Goal: Information Seeking & Learning: Learn about a topic

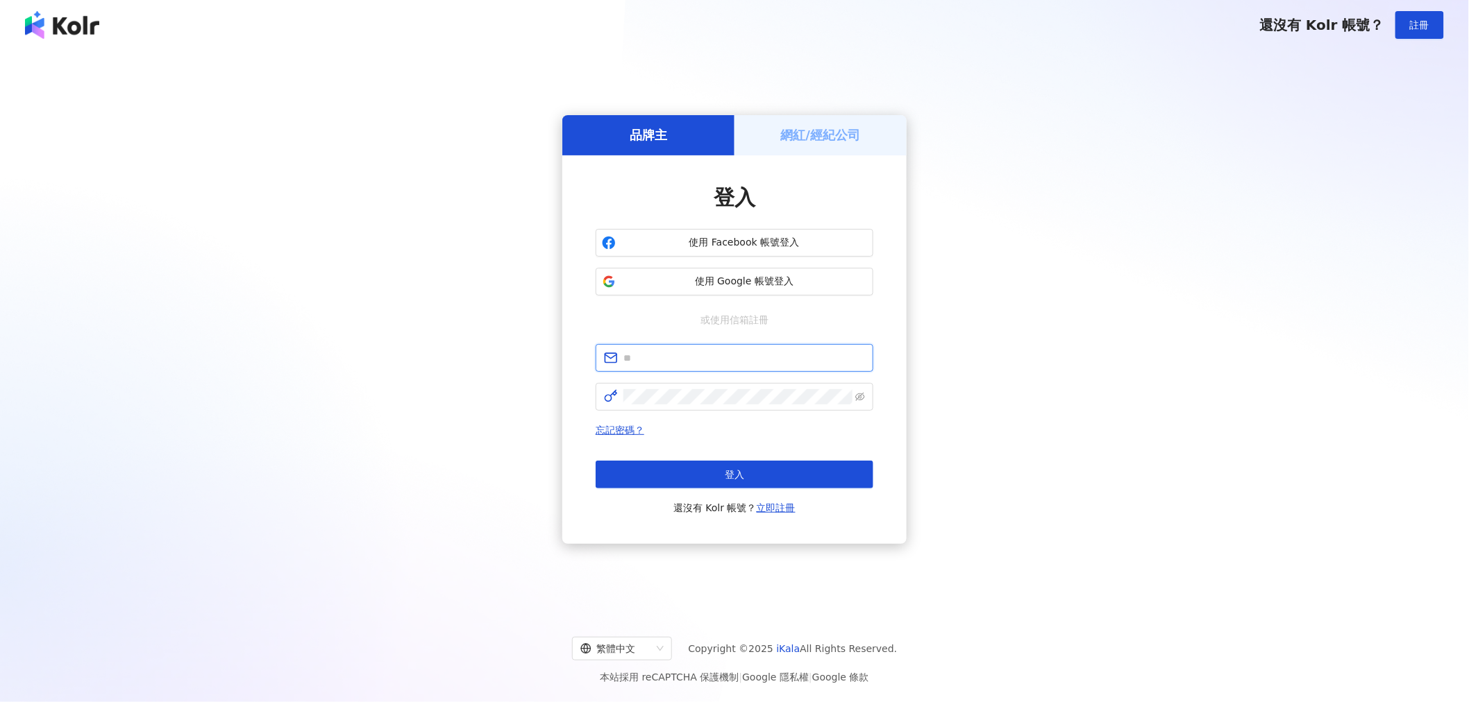
click at [700, 351] on input "text" at bounding box center [744, 358] width 242 height 15
click at [663, 140] on h5 "品牌主" at bounding box center [648, 134] width 37 height 17
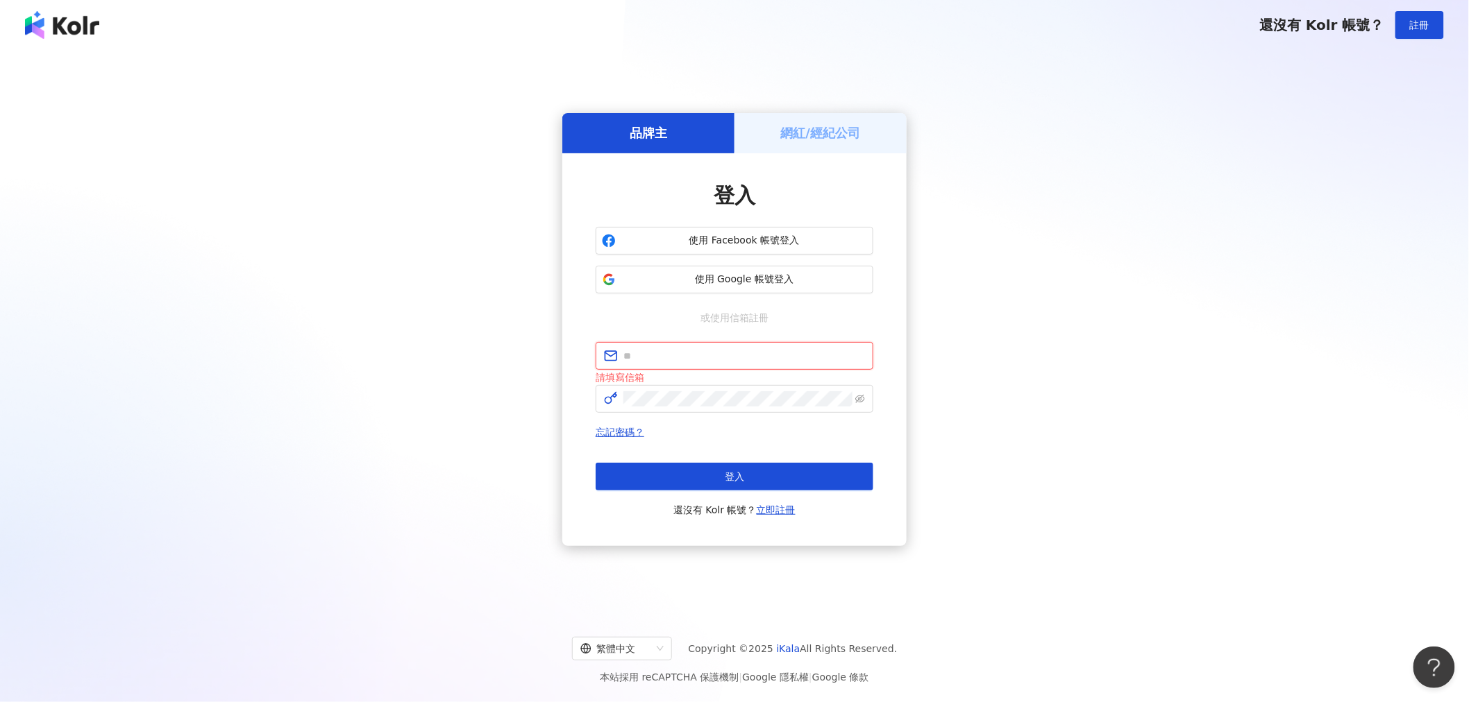
click at [663, 355] on input "text" at bounding box center [744, 355] width 242 height 15
type input "**********"
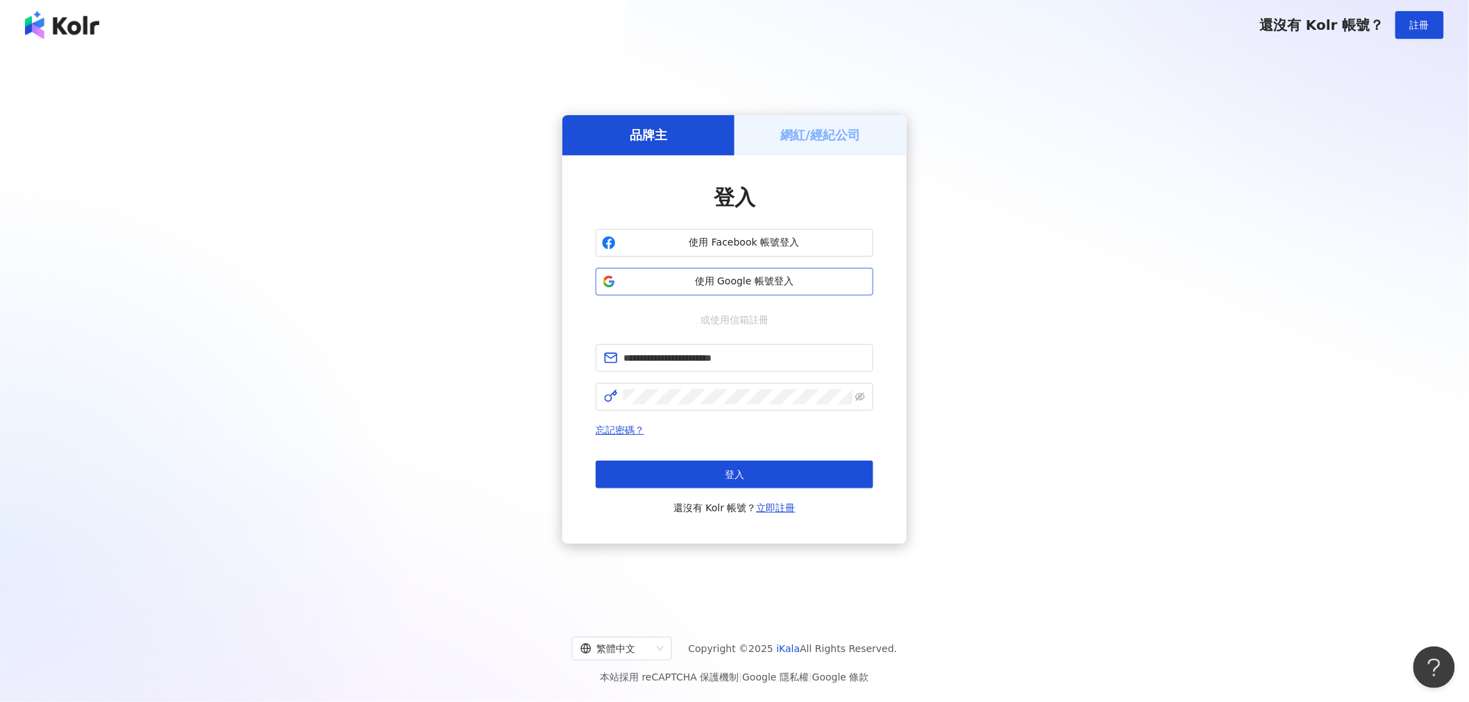
click at [702, 280] on span "使用 Google 帳號登入" at bounding box center [744, 282] width 246 height 14
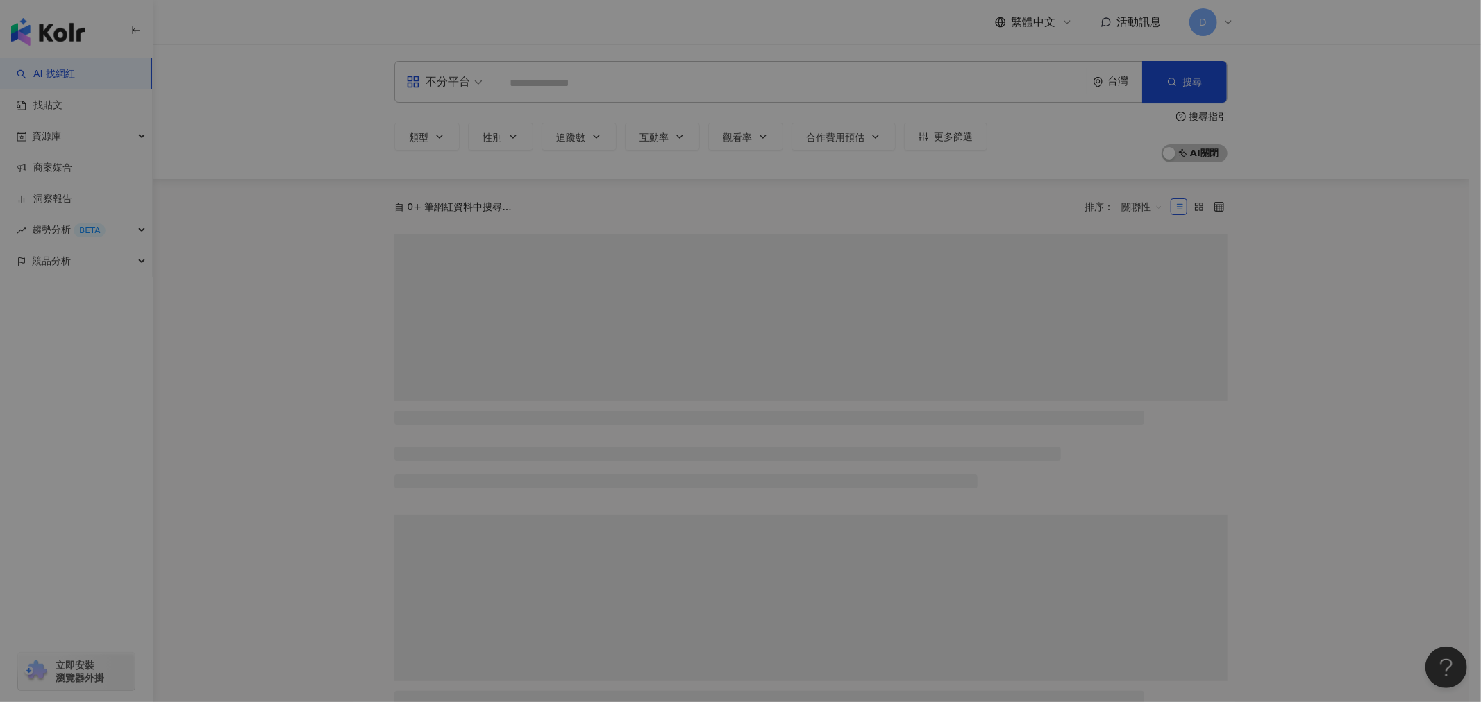
click at [541, 87] on div "全新功能上線 Threads 數據已上線！一覽 Threads 上的網紅表現 使用者可於網紅數據頁面中查閱來自 Threads 平台的貼文內容與對應成效指標，…" at bounding box center [740, 351] width 1481 height 702
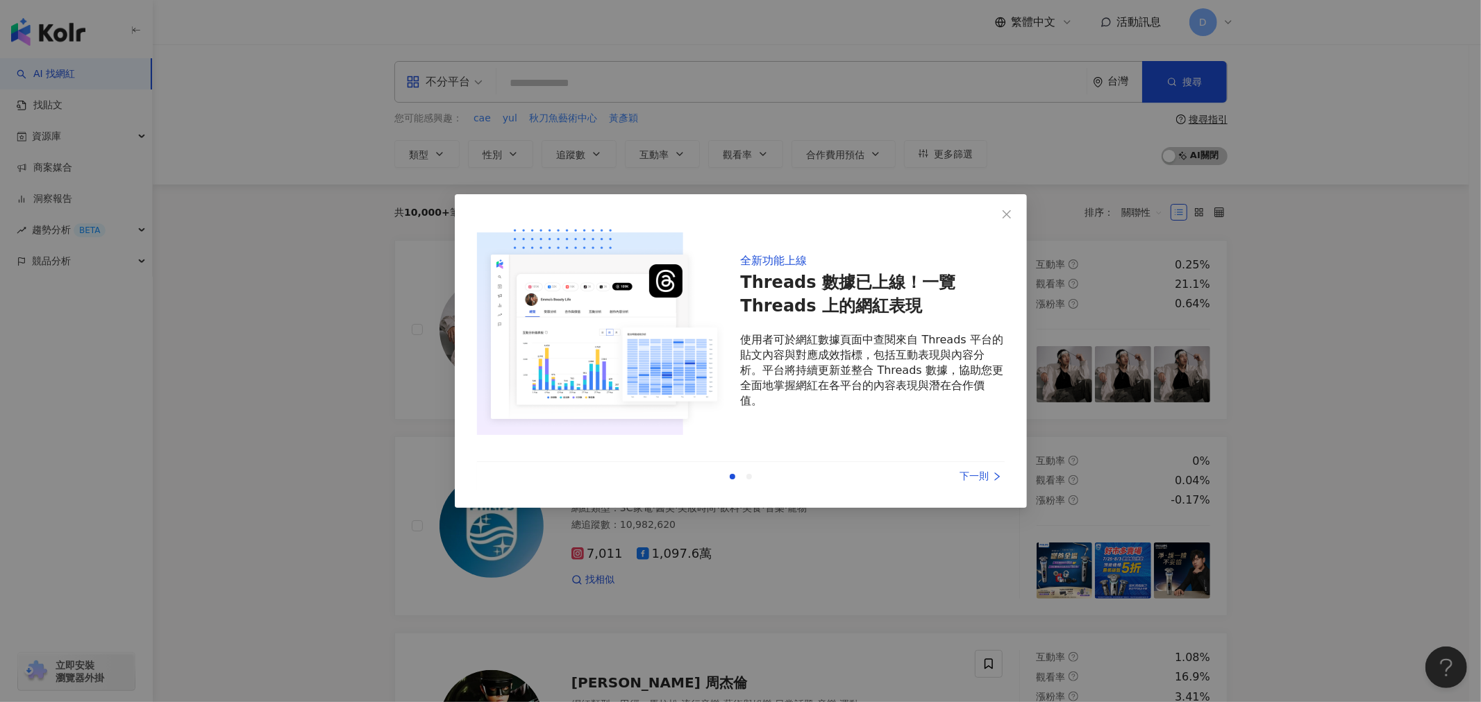
click at [296, 465] on div "全新功能上線 Threads 數據已上線！一覽 Threads 上的網紅表現 使用者可於網紅數據頁面中查閱來自 Threads 平台的貼文內容與對應成效指標，…" at bounding box center [740, 351] width 1481 height 702
click at [1007, 210] on icon "close" at bounding box center [1006, 214] width 11 height 11
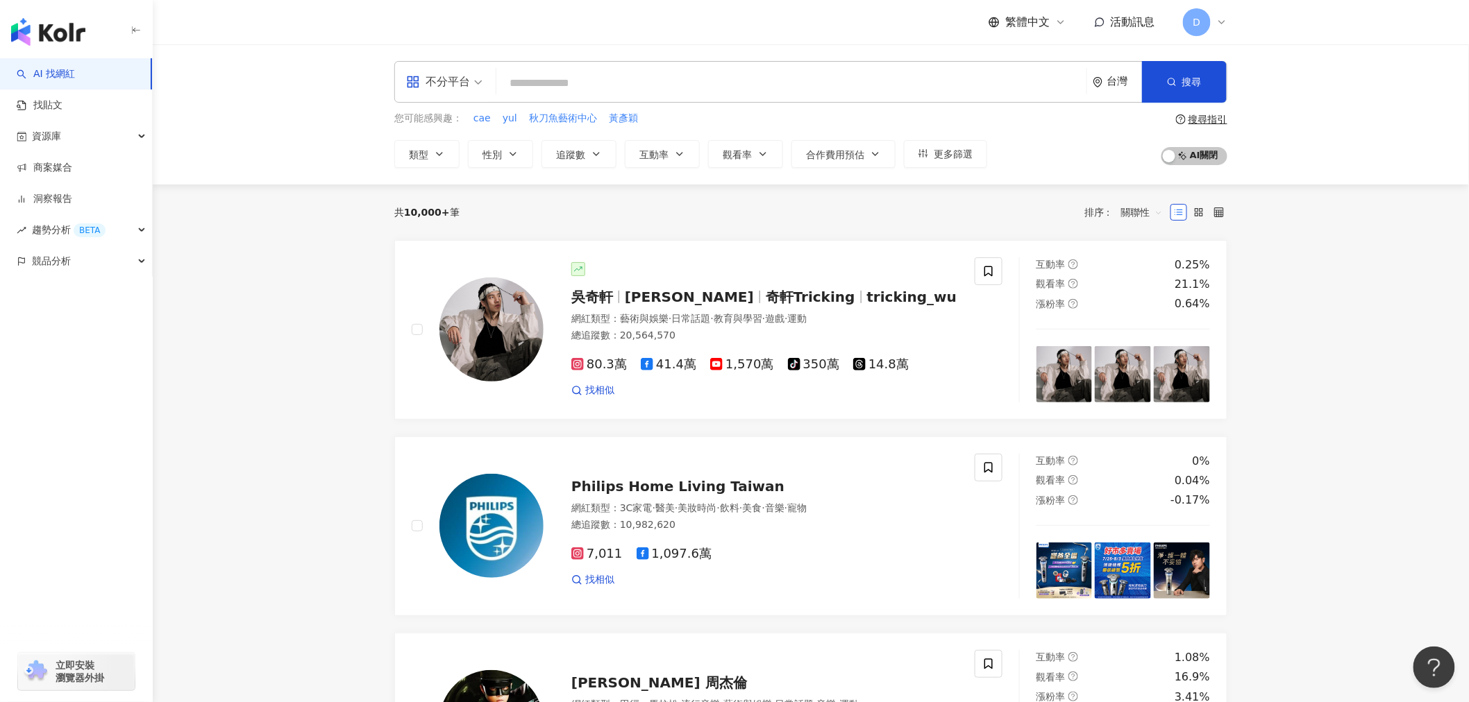
click at [602, 82] on input "search" at bounding box center [791, 83] width 579 height 26
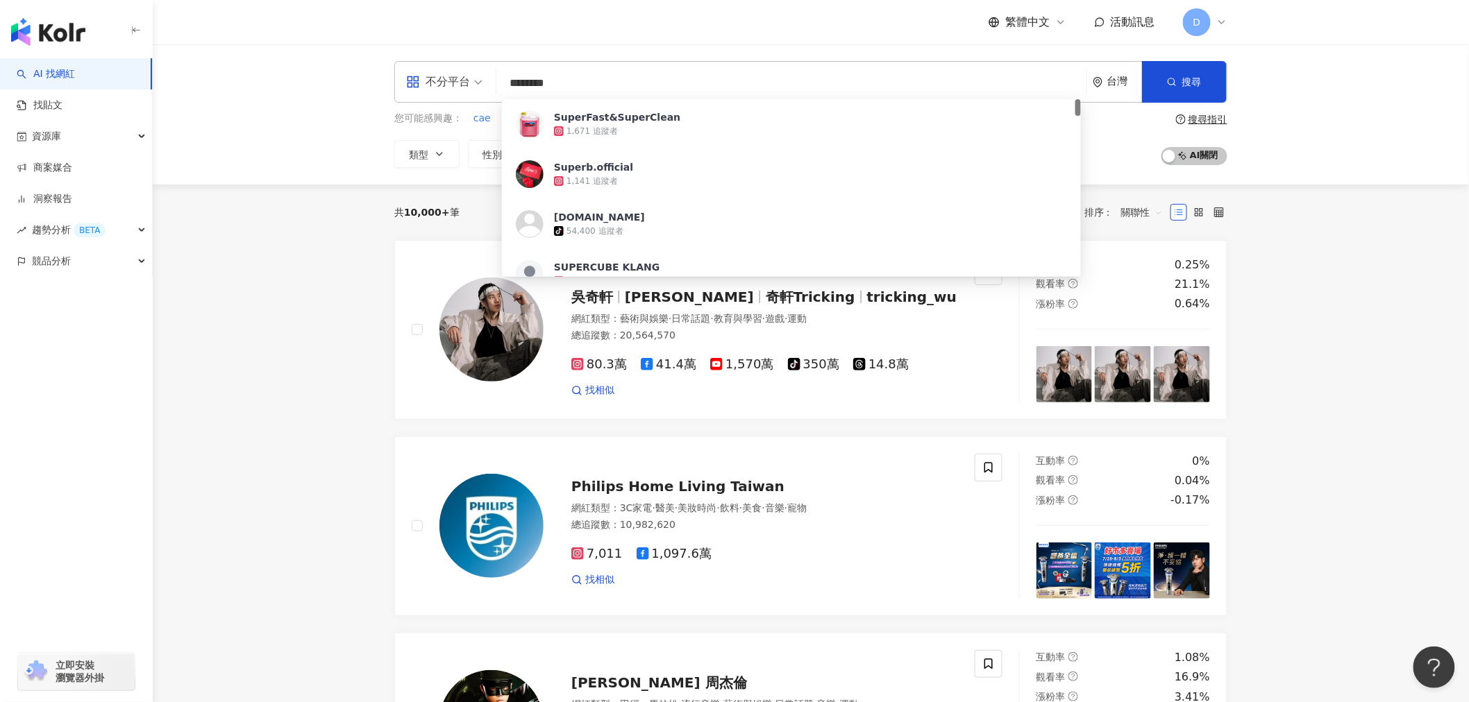
type input "*********"
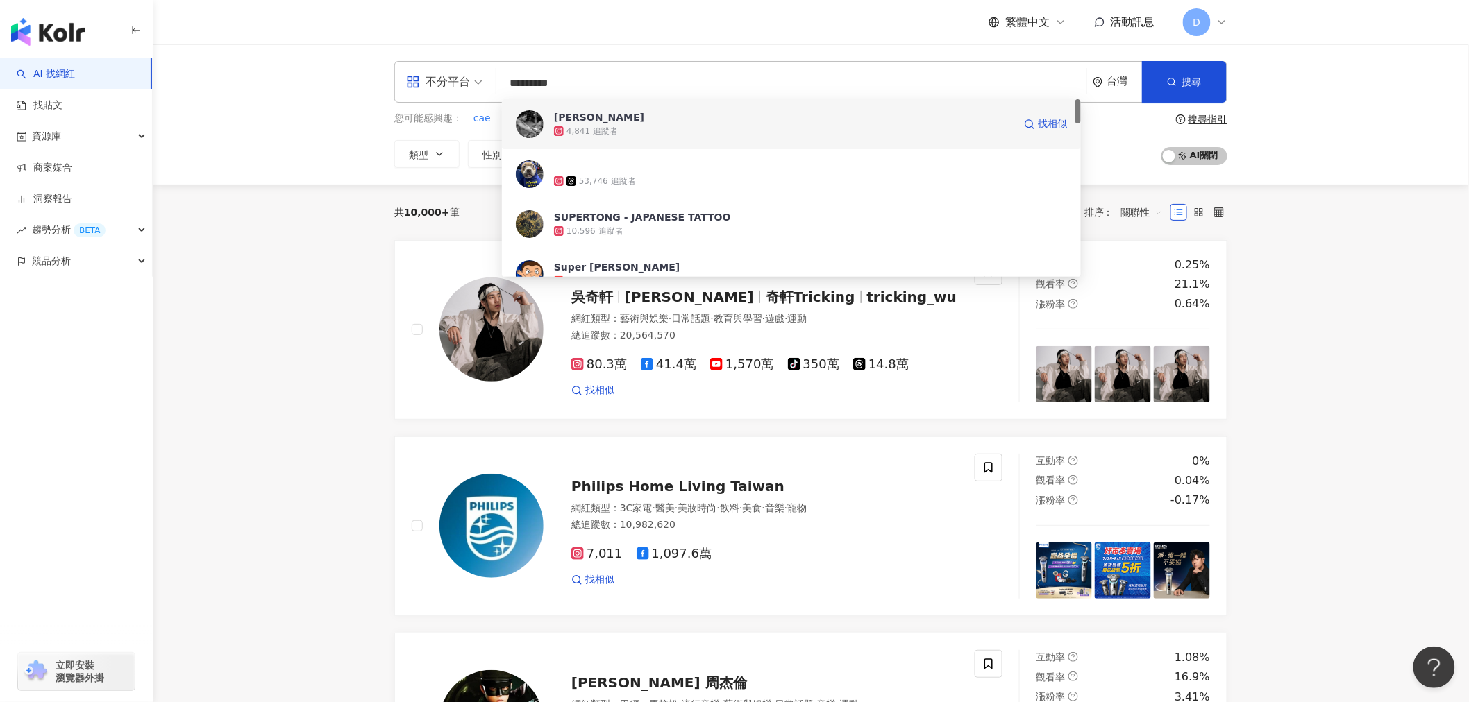
click at [596, 128] on div "4,841 追蹤者" at bounding box center [591, 132] width 51 height 12
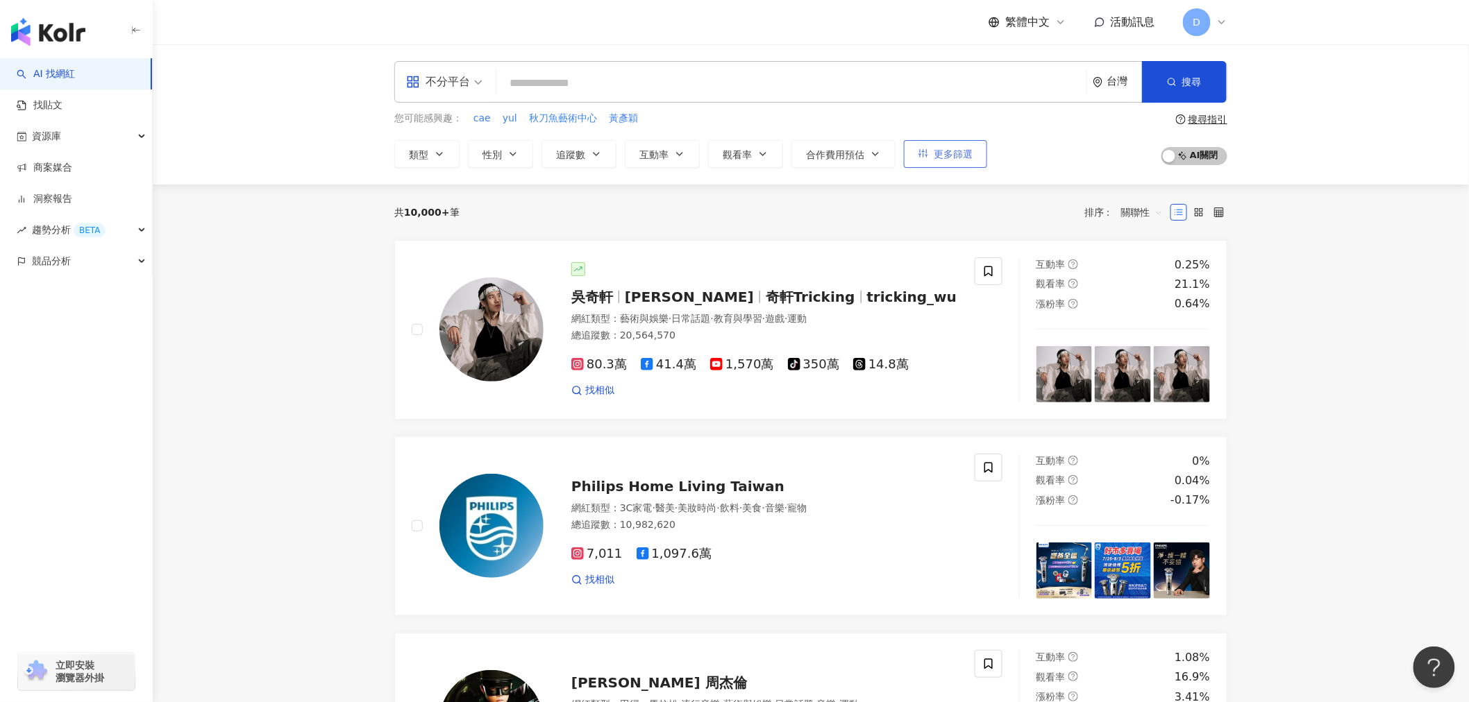
click at [931, 158] on button "更多篩選" at bounding box center [945, 154] width 83 height 28
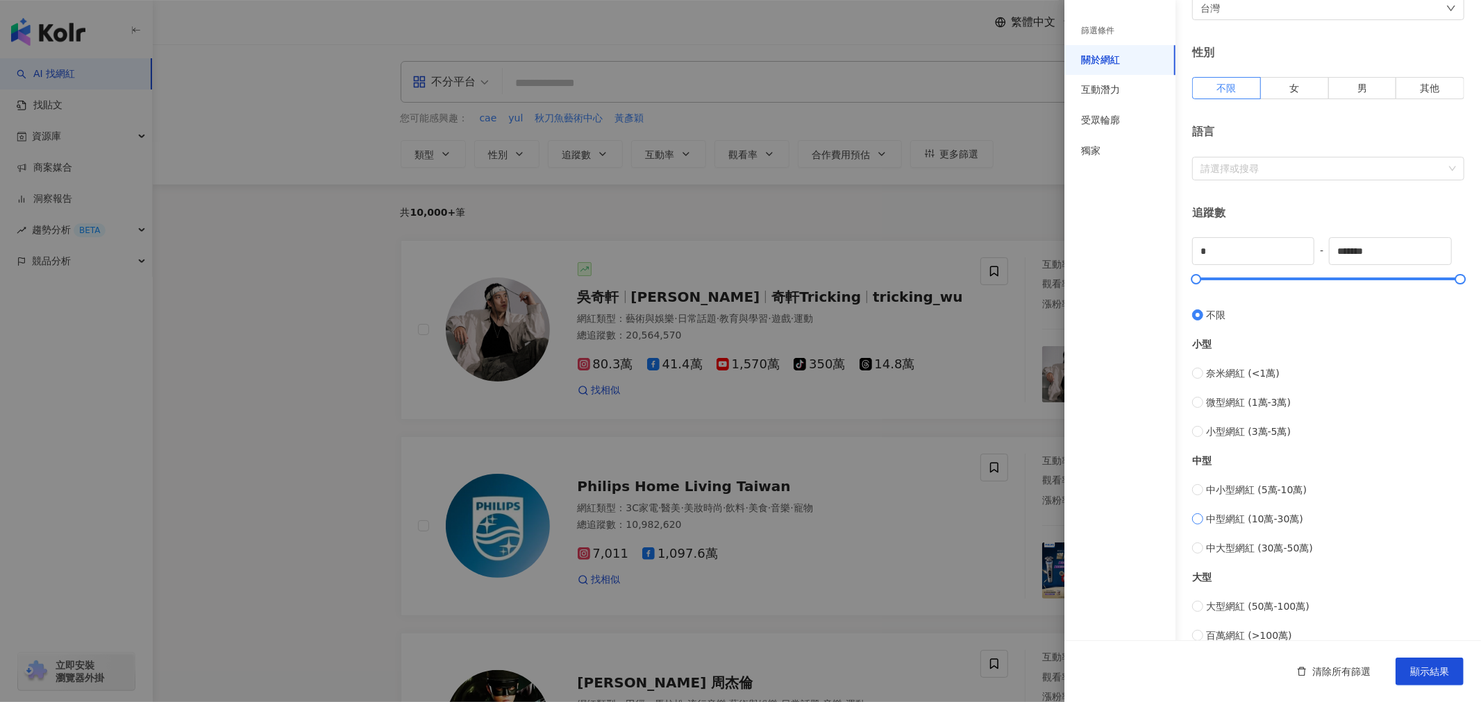
scroll to position [231, 0]
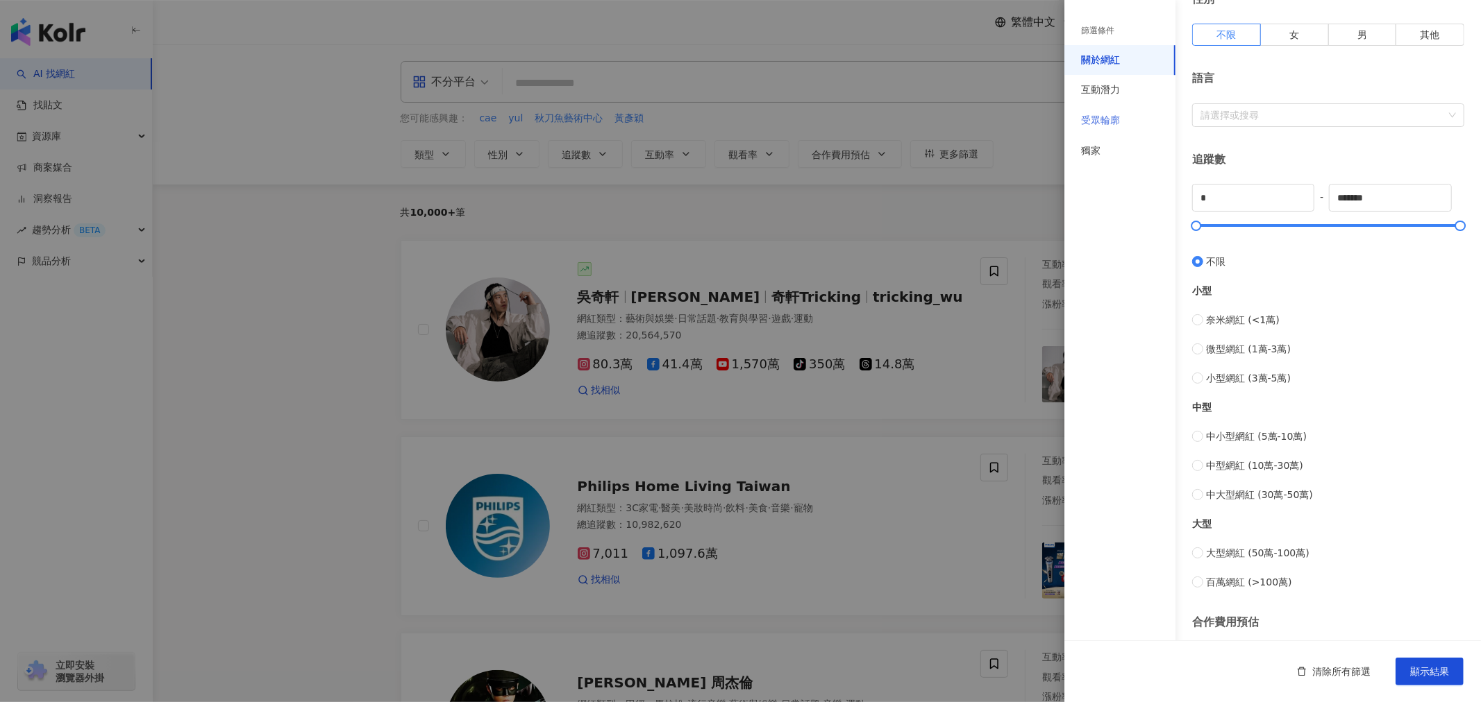
click at [1136, 126] on div "受眾輪廓" at bounding box center [1119, 121] width 111 height 31
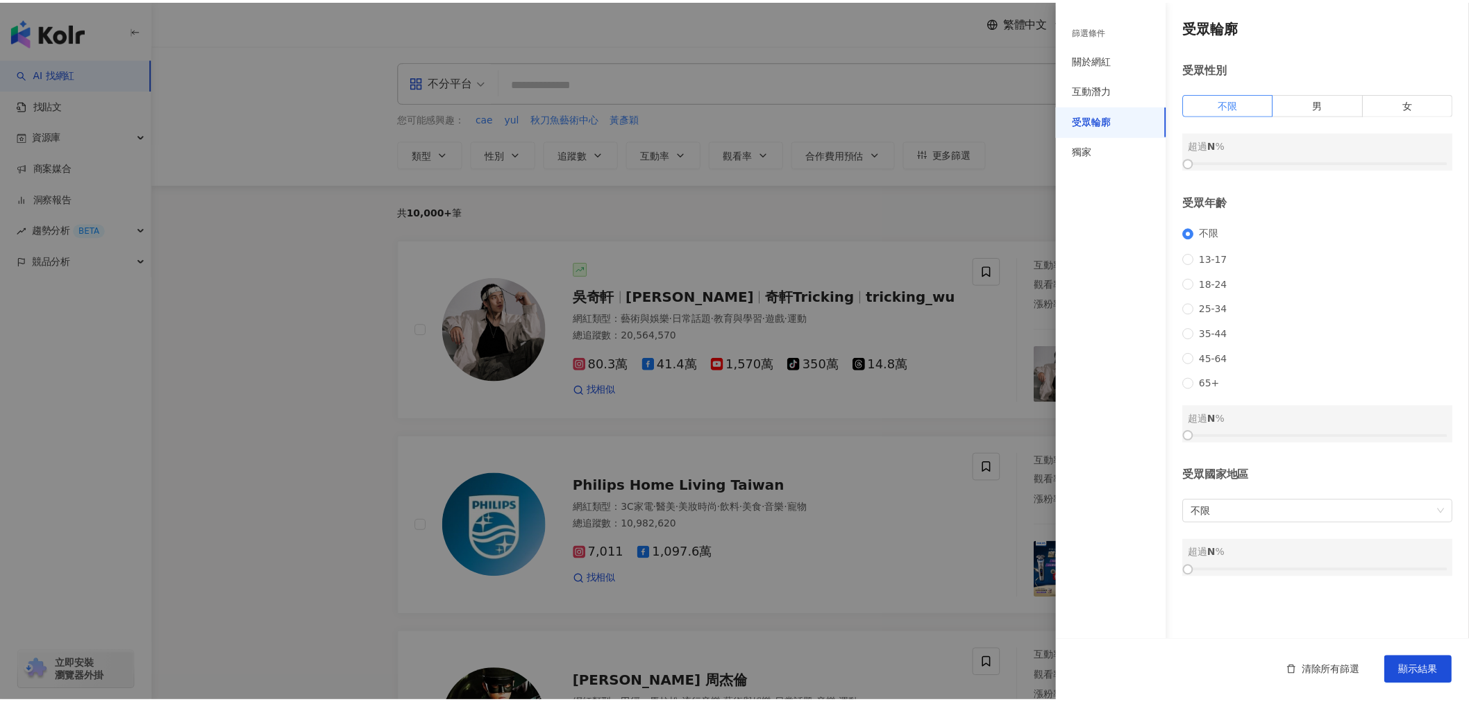
scroll to position [0, 0]
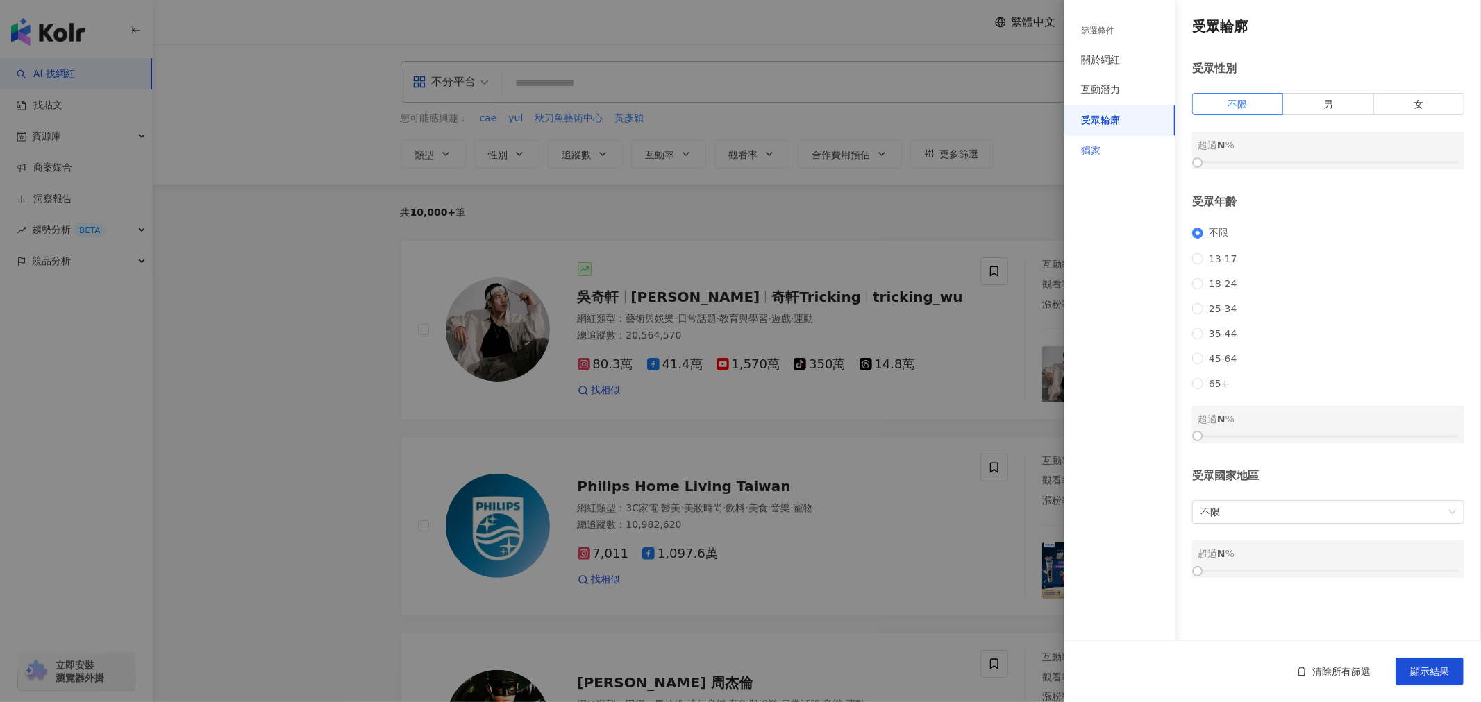
click at [1115, 150] on div "獨家" at bounding box center [1119, 151] width 111 height 31
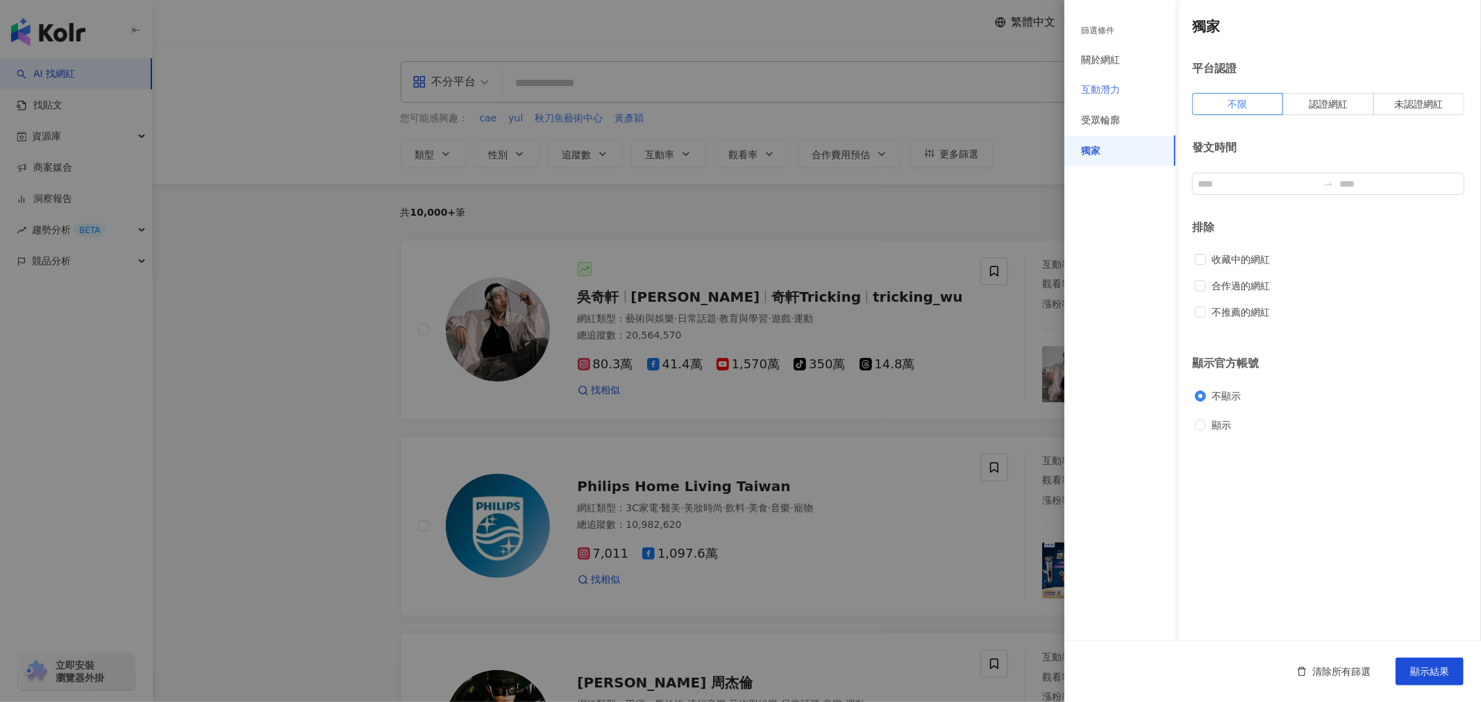
click at [1115, 98] on div "互動潛力" at bounding box center [1119, 90] width 111 height 31
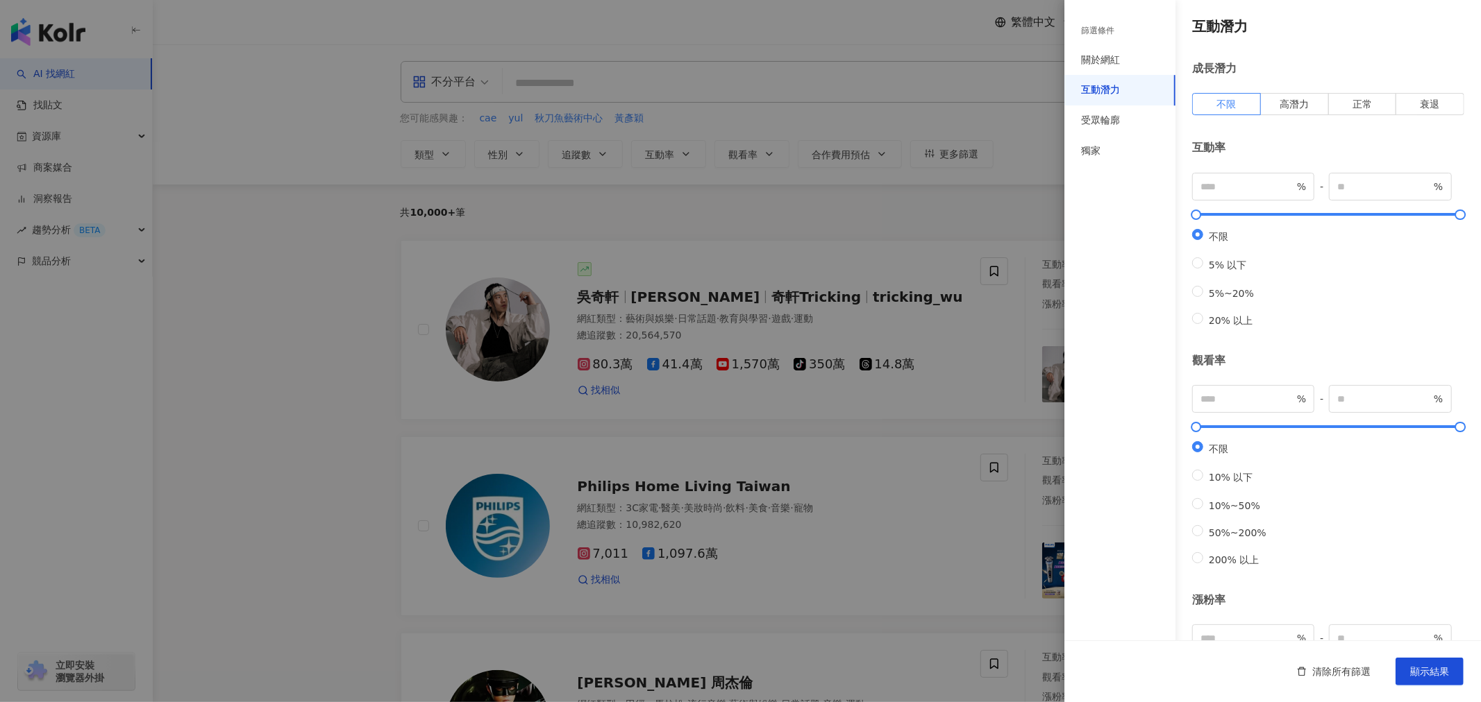
click at [337, 326] on div at bounding box center [740, 351] width 1481 height 702
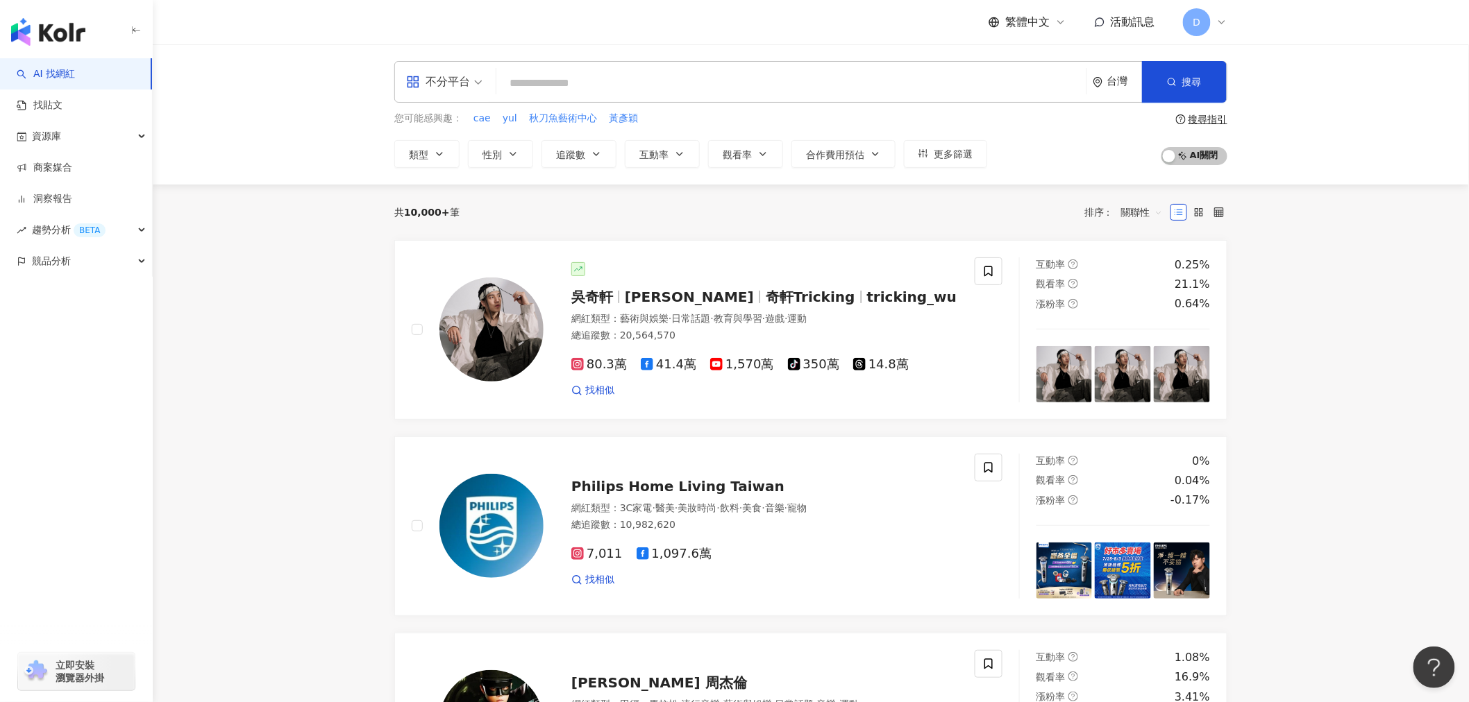
click at [514, 86] on input "search" at bounding box center [791, 83] width 579 height 26
click at [1216, 29] on div "D" at bounding box center [1205, 22] width 44 height 28
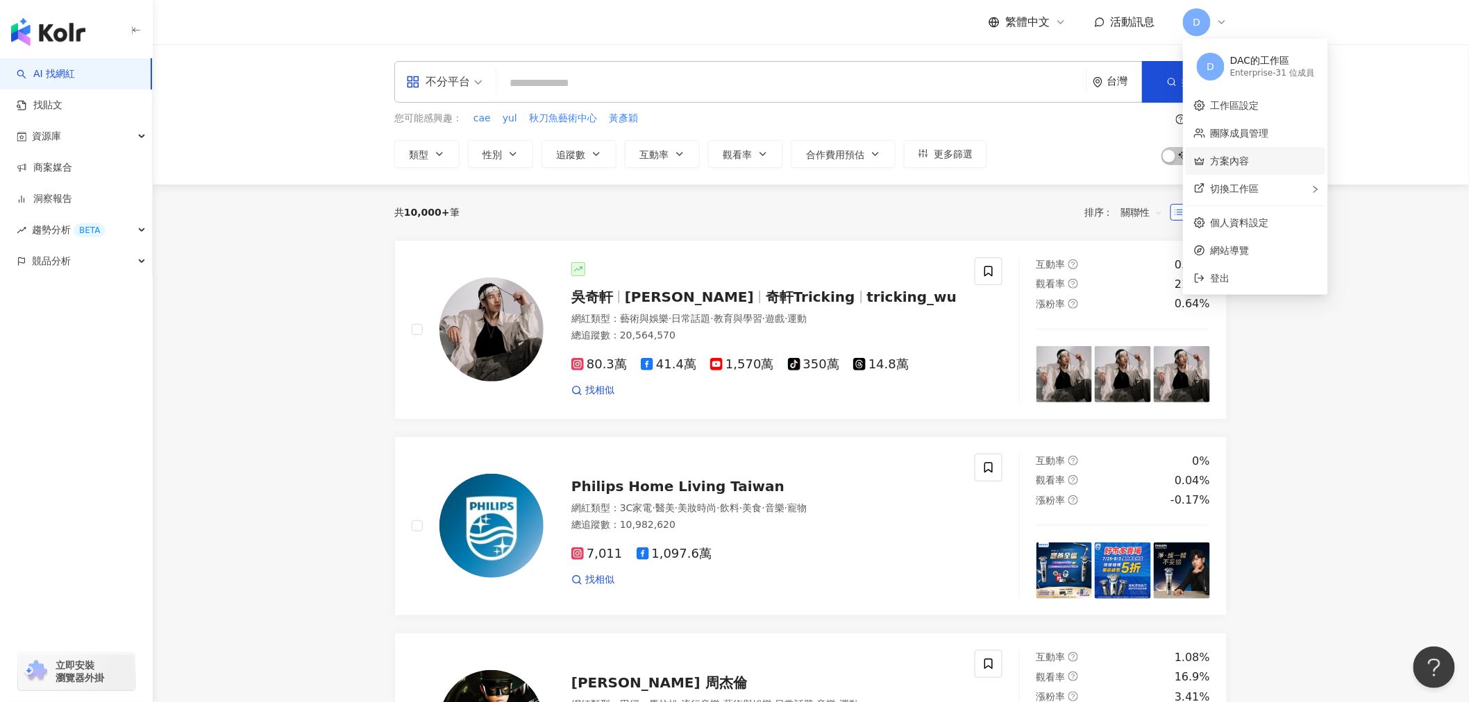
click at [1249, 167] on link "方案內容" at bounding box center [1230, 160] width 39 height 11
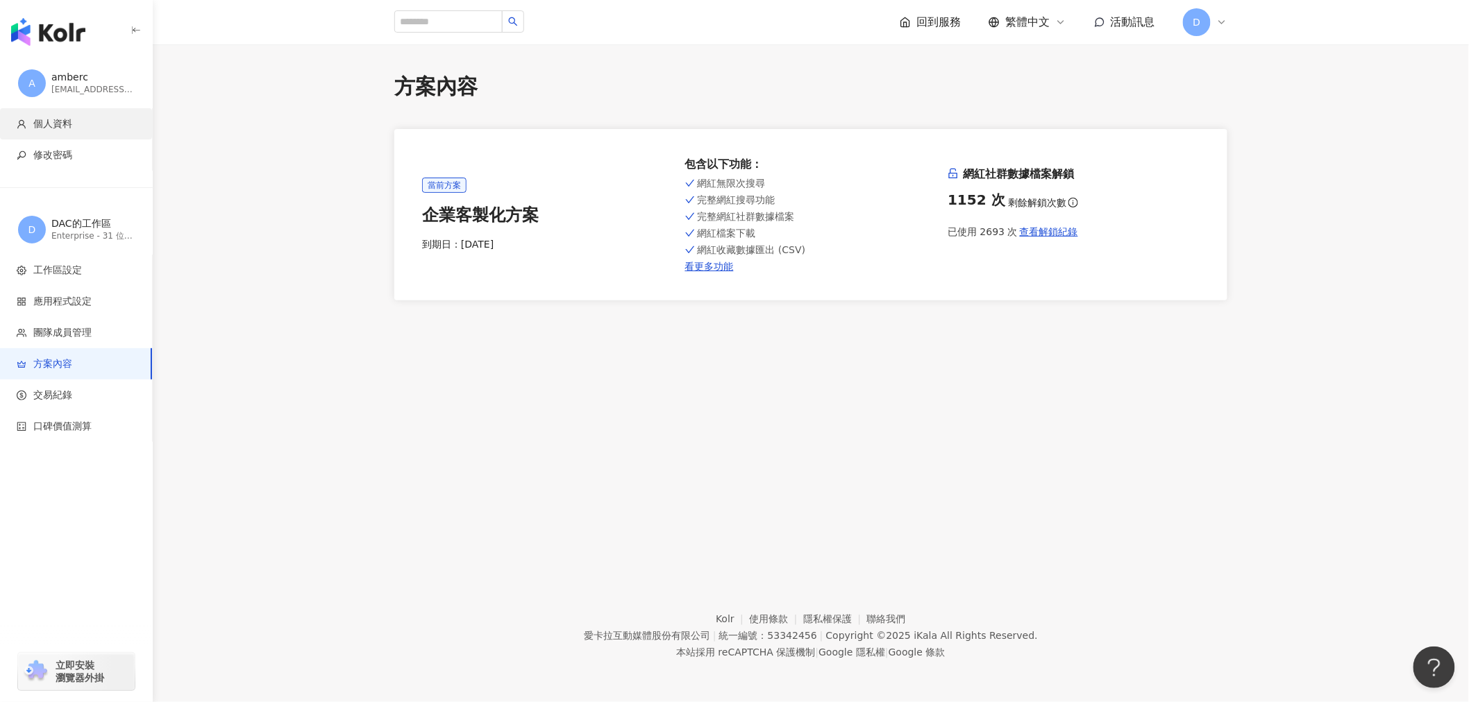
click at [71, 127] on span "個人資料" at bounding box center [52, 124] width 39 height 14
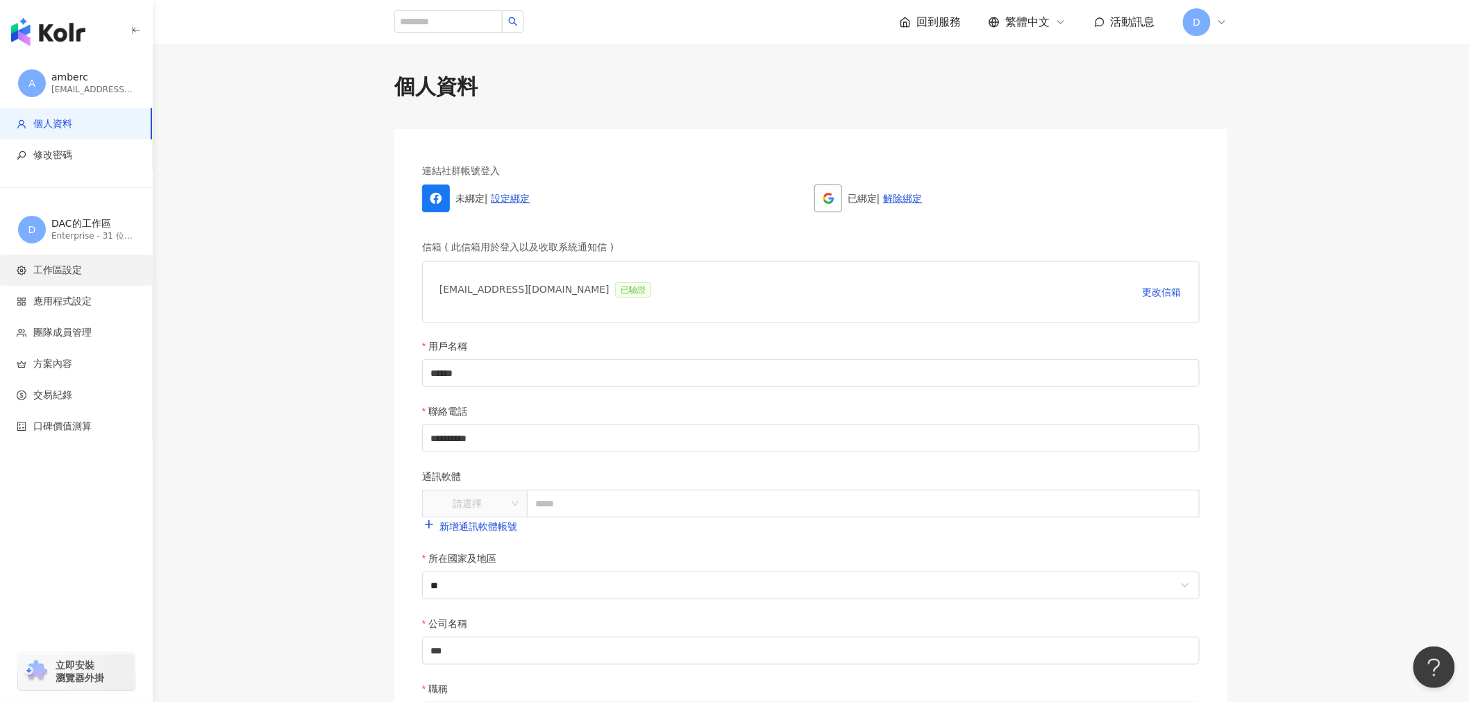
click at [72, 273] on span "工作區設定" at bounding box center [57, 271] width 49 height 14
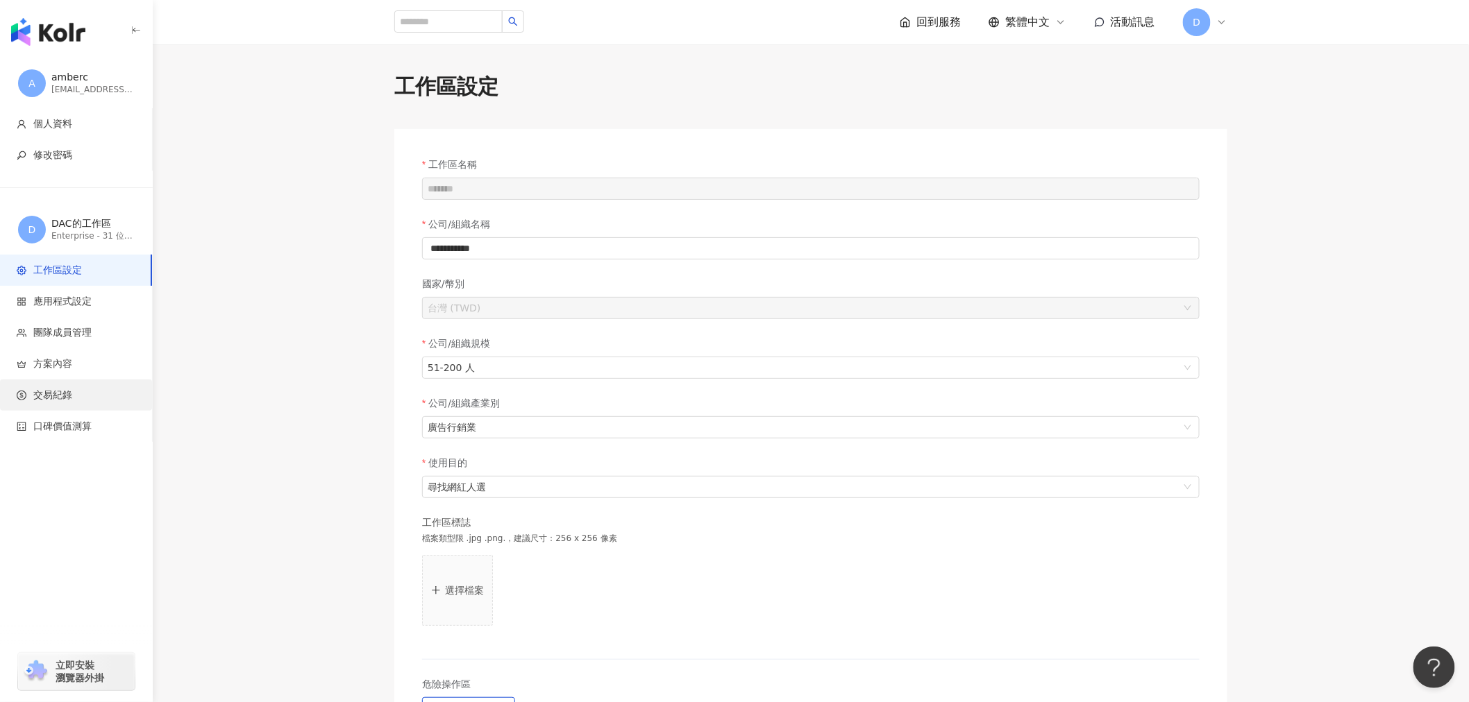
click at [75, 398] on span "交易紀錄" at bounding box center [79, 396] width 124 height 14
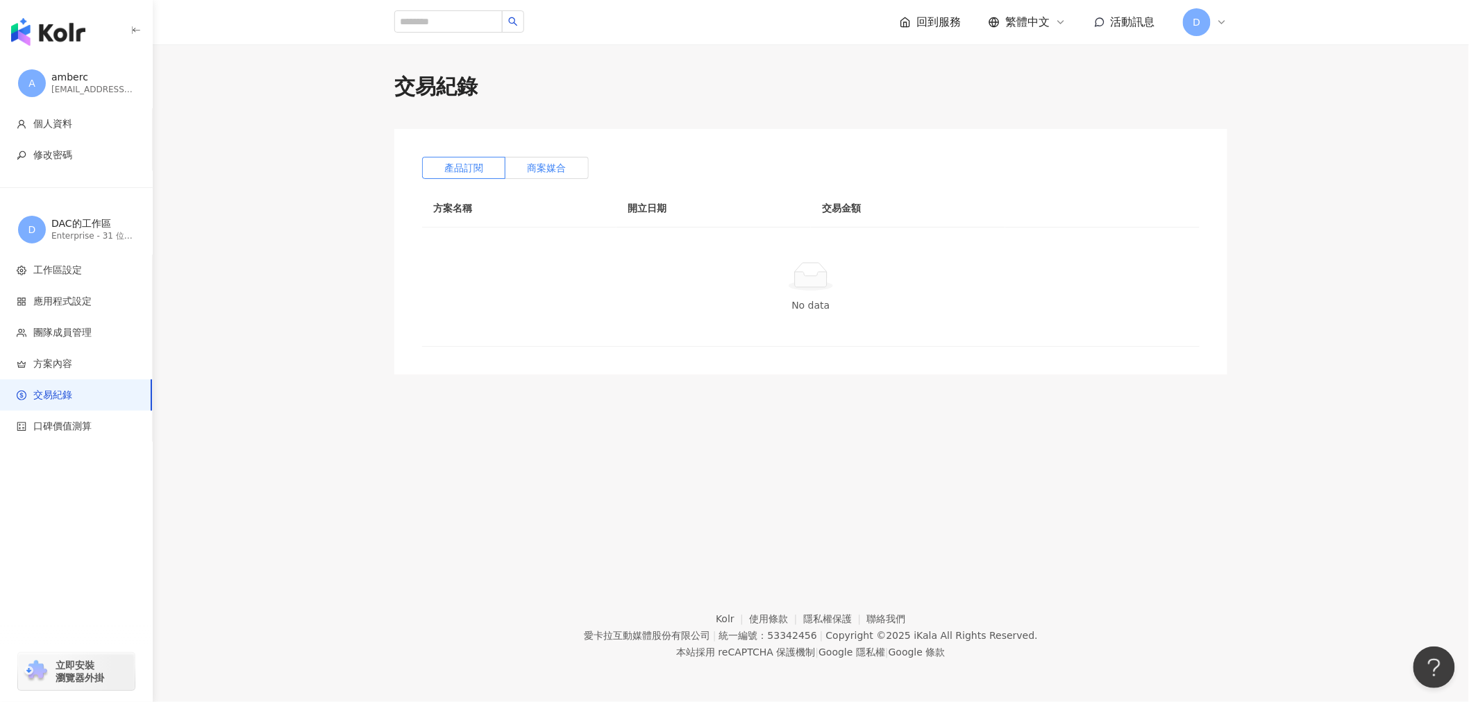
click at [571, 162] on label "商案媒合" at bounding box center [546, 168] width 83 height 22
click at [80, 428] on span "口碑價值測算" at bounding box center [62, 427] width 58 height 14
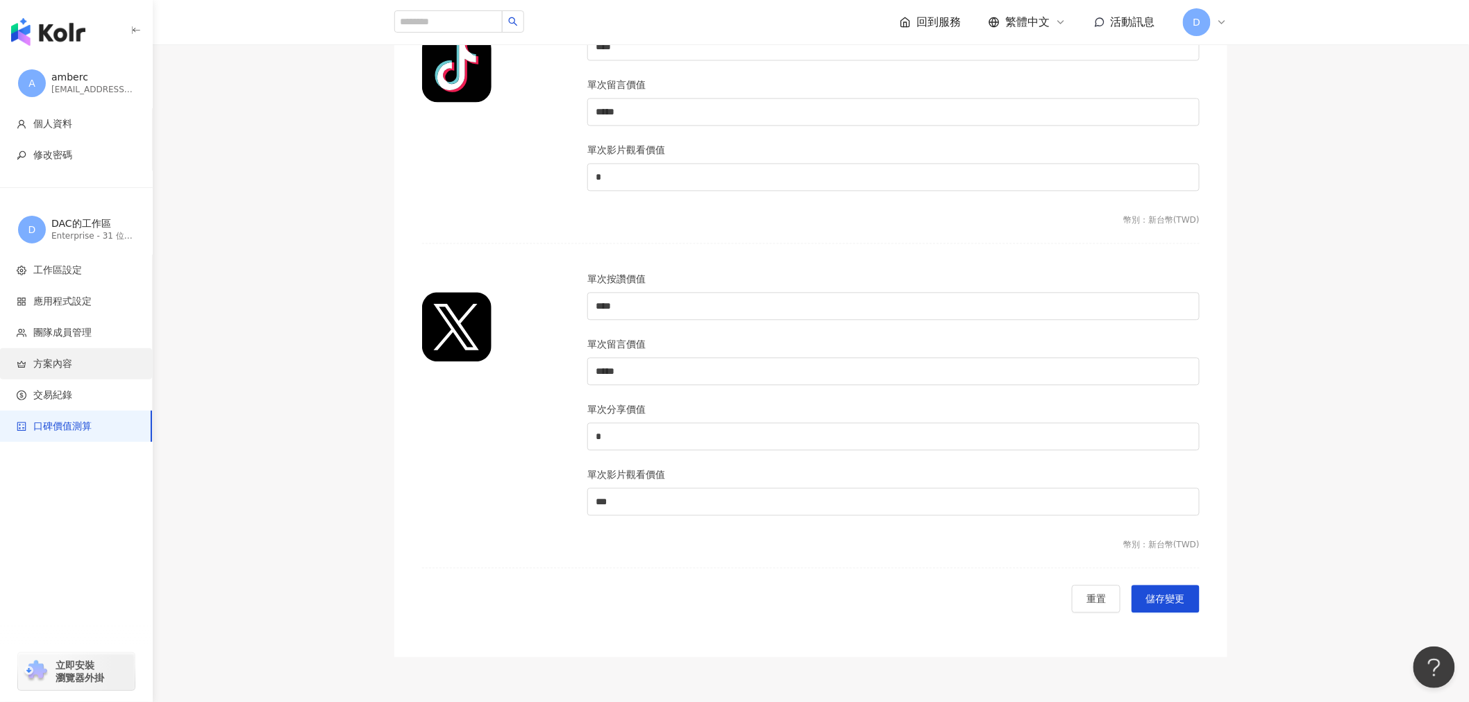
scroll to position [1156, 0]
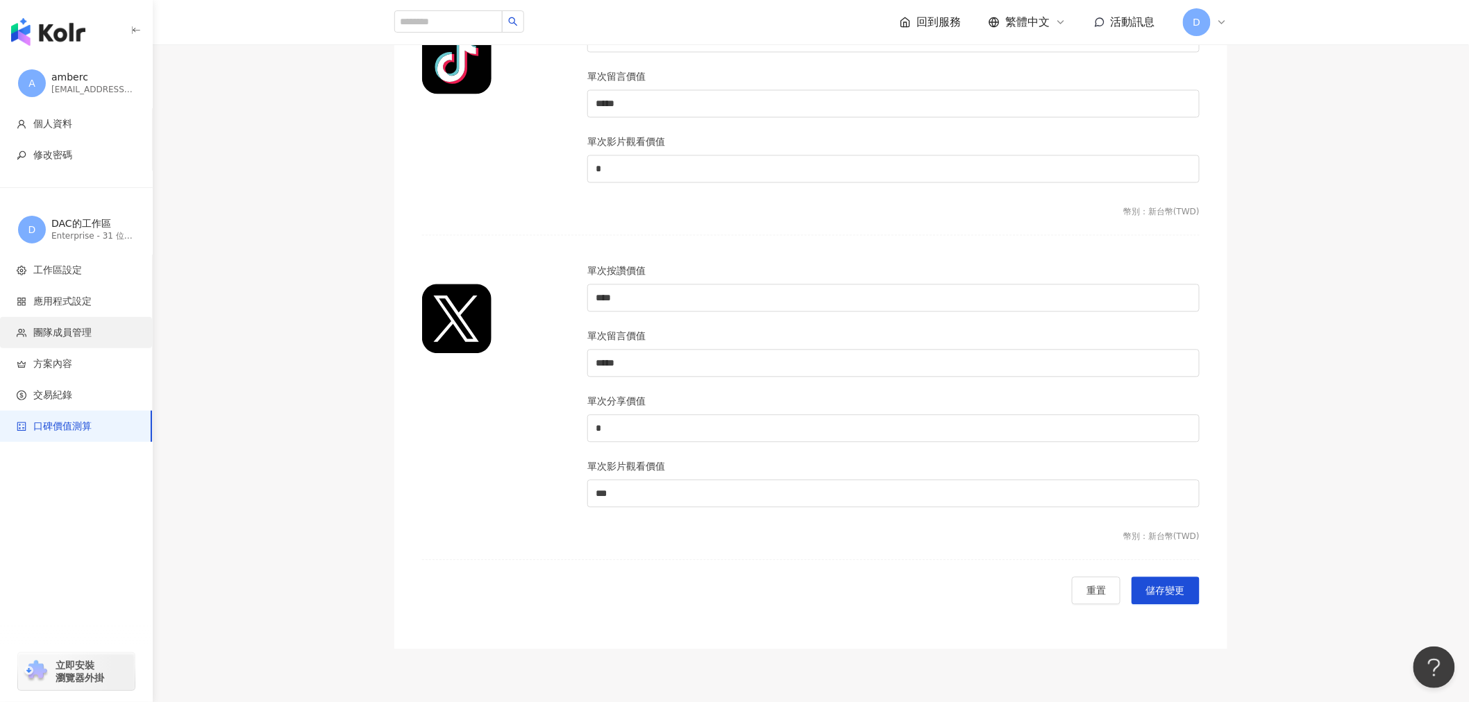
click at [74, 336] on span "團隊成員管理" at bounding box center [62, 333] width 58 height 14
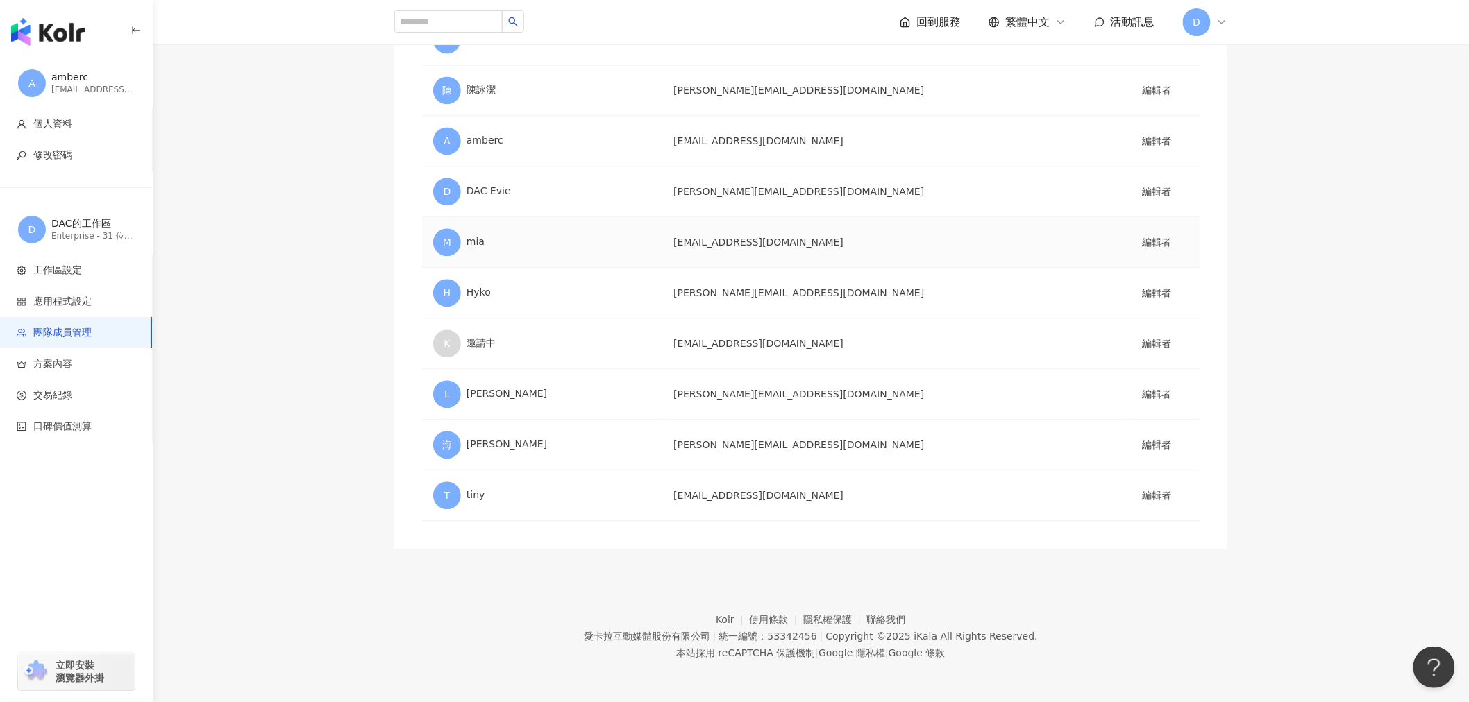
scroll to position [1247, 0]
click at [66, 126] on span "個人資料" at bounding box center [52, 124] width 39 height 14
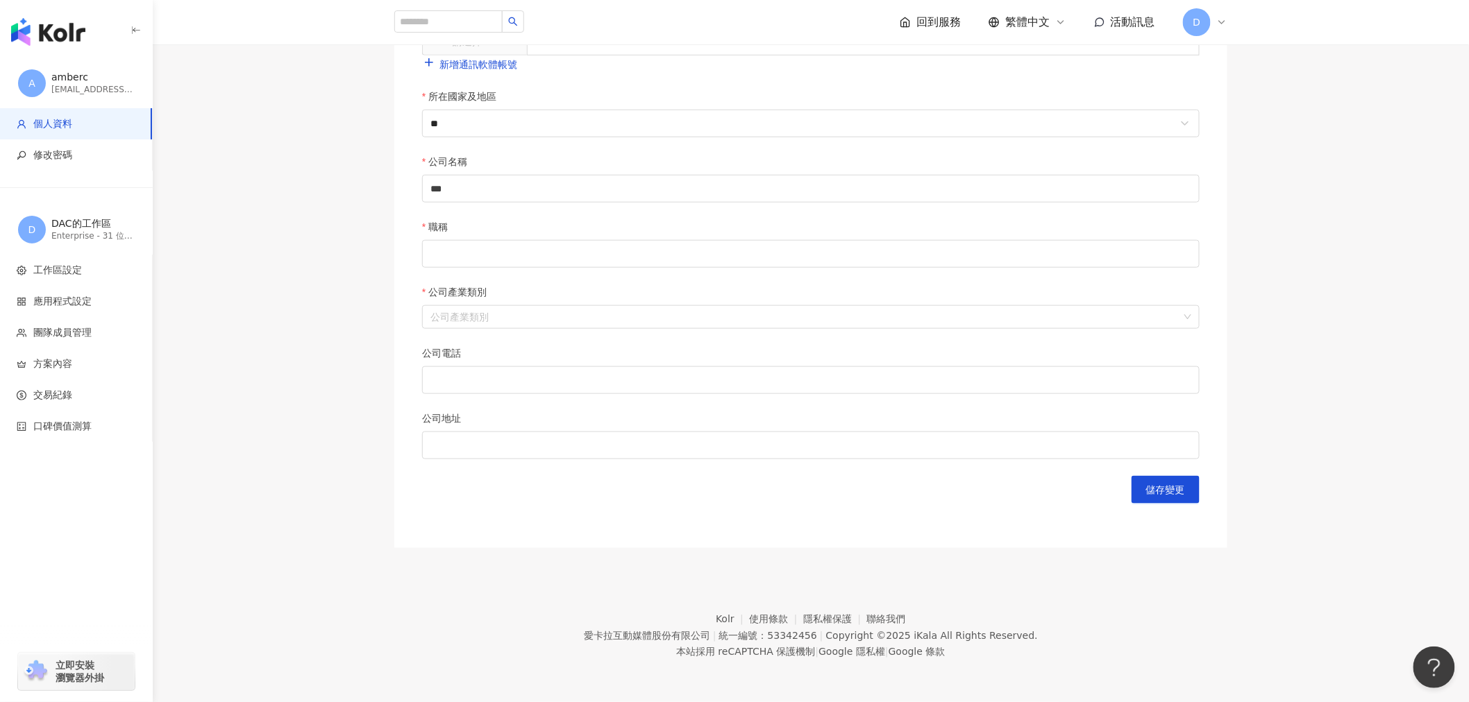
scroll to position [468, 0]
click at [84, 72] on div "amberc" at bounding box center [92, 78] width 83 height 14
click at [470, 18] on input "search" at bounding box center [448, 21] width 108 height 22
click at [518, 19] on icon "search" at bounding box center [513, 22] width 10 height 10
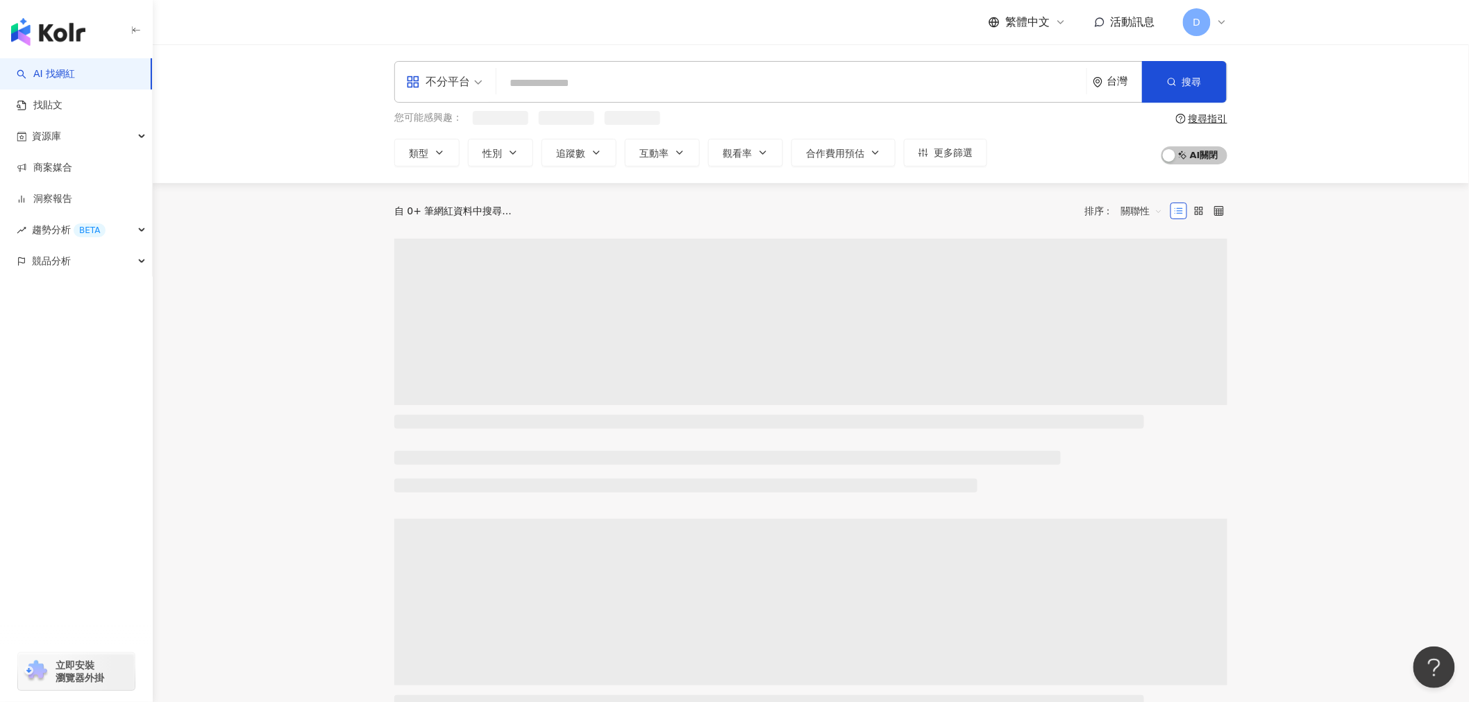
click at [539, 82] on input "search" at bounding box center [791, 83] width 579 height 26
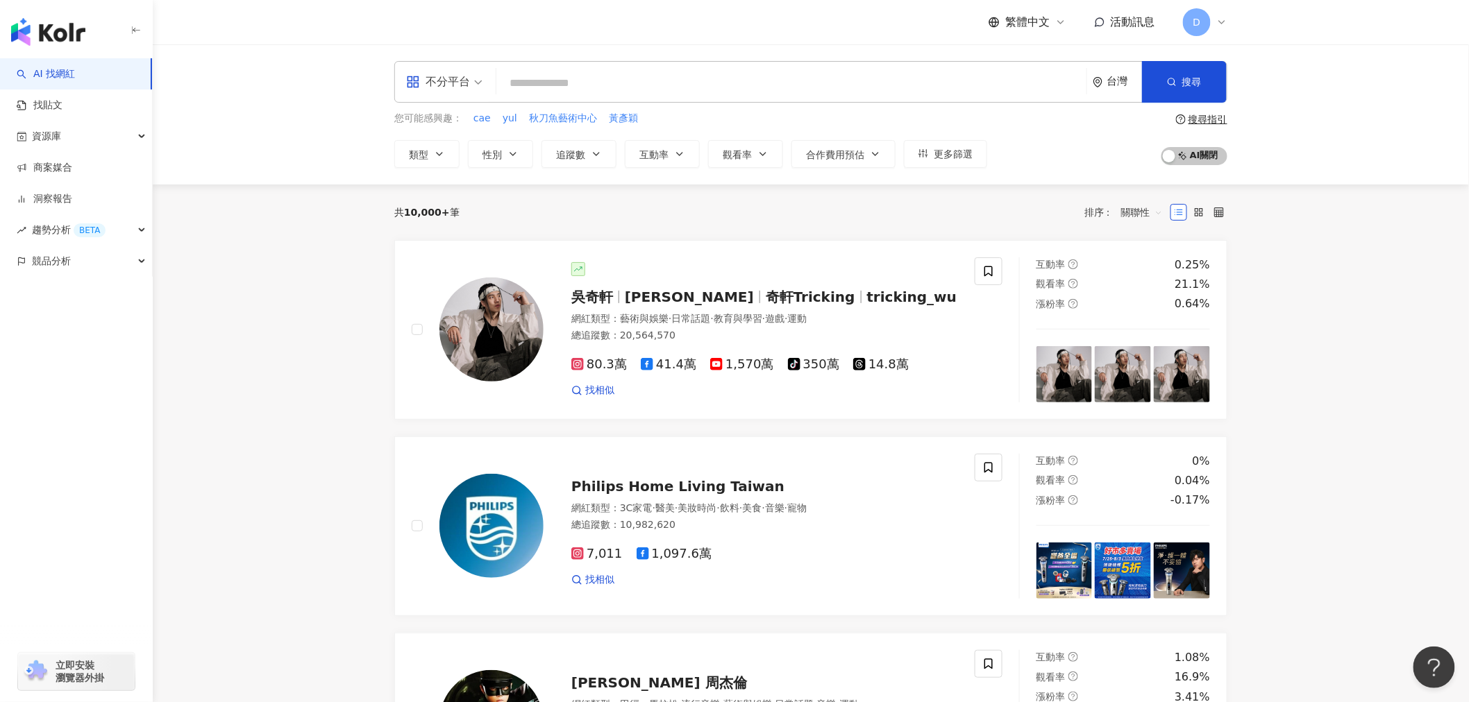
click at [540, 82] on input "search" at bounding box center [791, 83] width 579 height 26
click at [544, 82] on input "search" at bounding box center [791, 83] width 579 height 26
type input "*********"
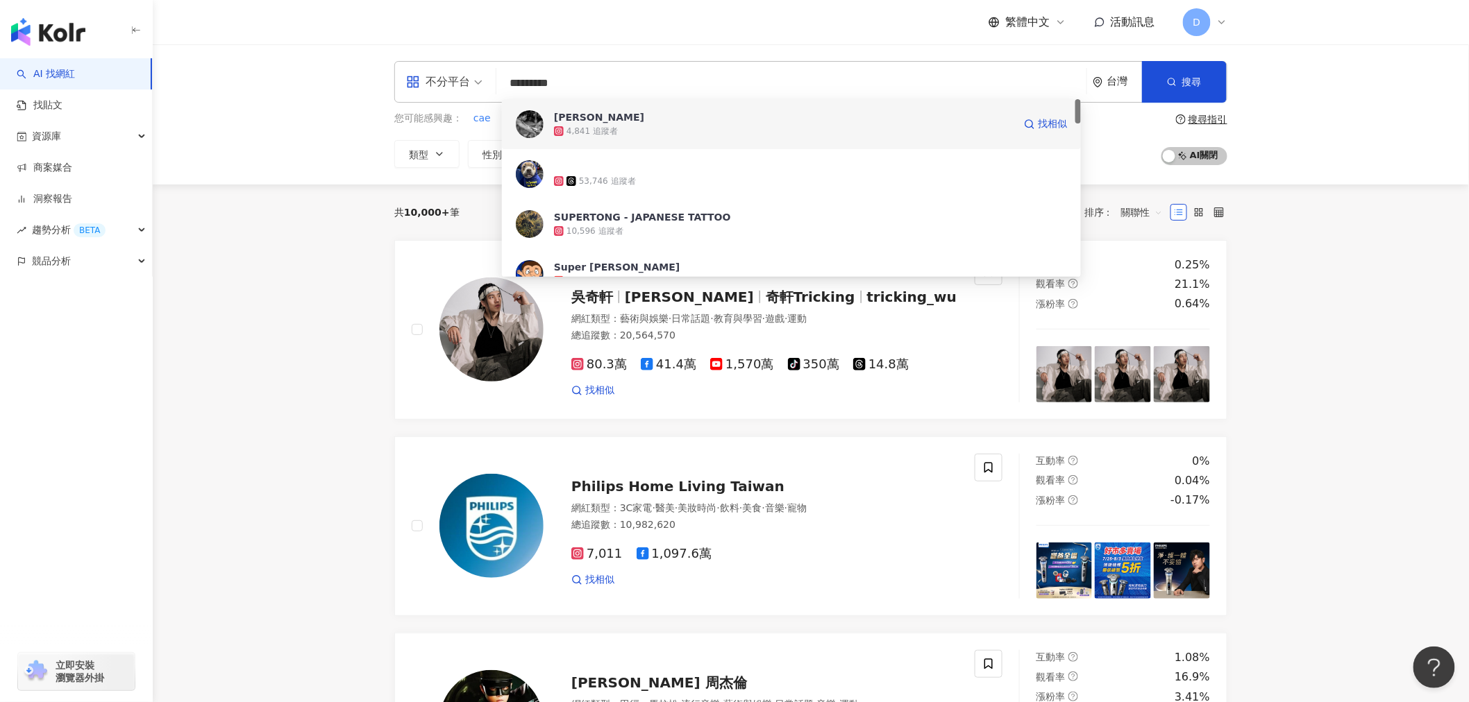
click at [655, 136] on div "4,841 追蹤者" at bounding box center [784, 131] width 460 height 14
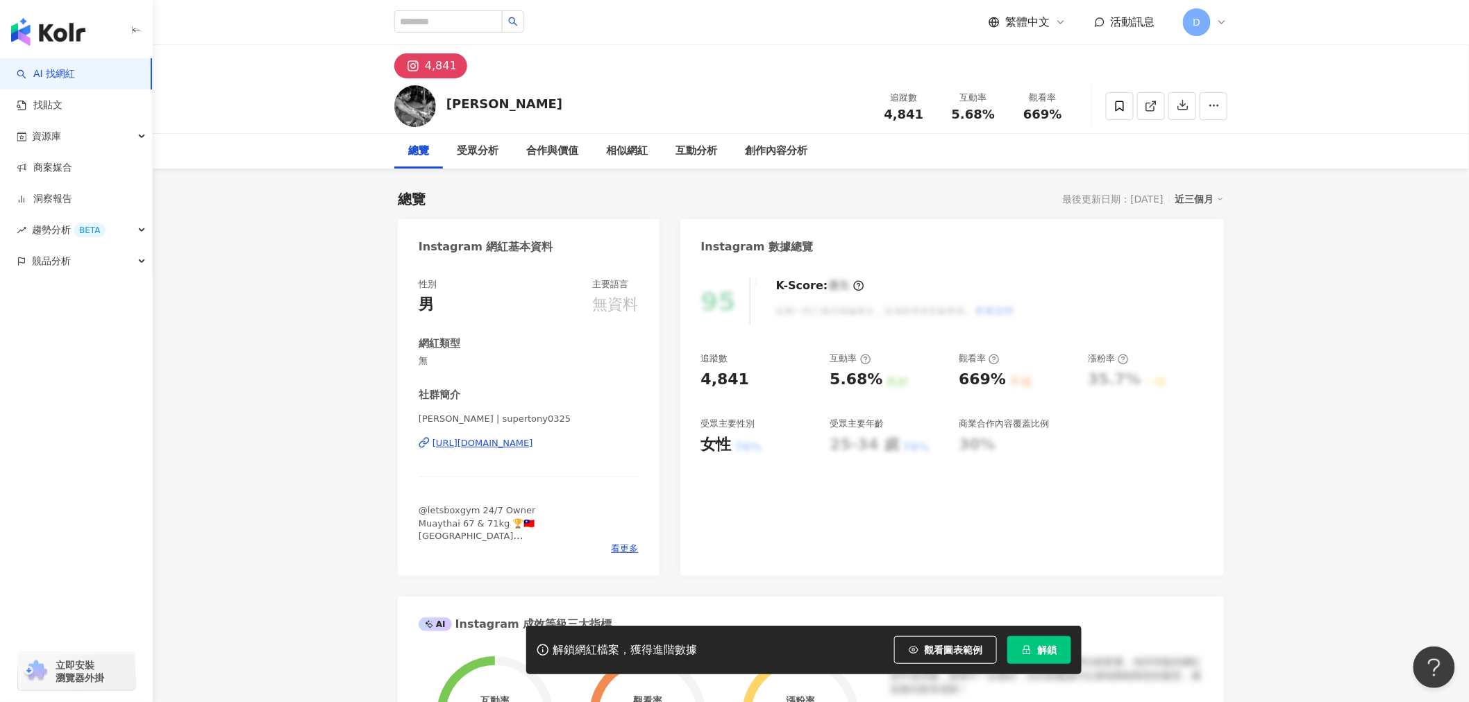
click at [1206, 453] on div "95 K-Score : 優良 近期一到三個月積極發文，且漲粉率與互動率高。 查看說明 追蹤數 4,841 互動率 5.68% 良好 觀看率 669% 不佳 …" at bounding box center [951, 420] width 543 height 312
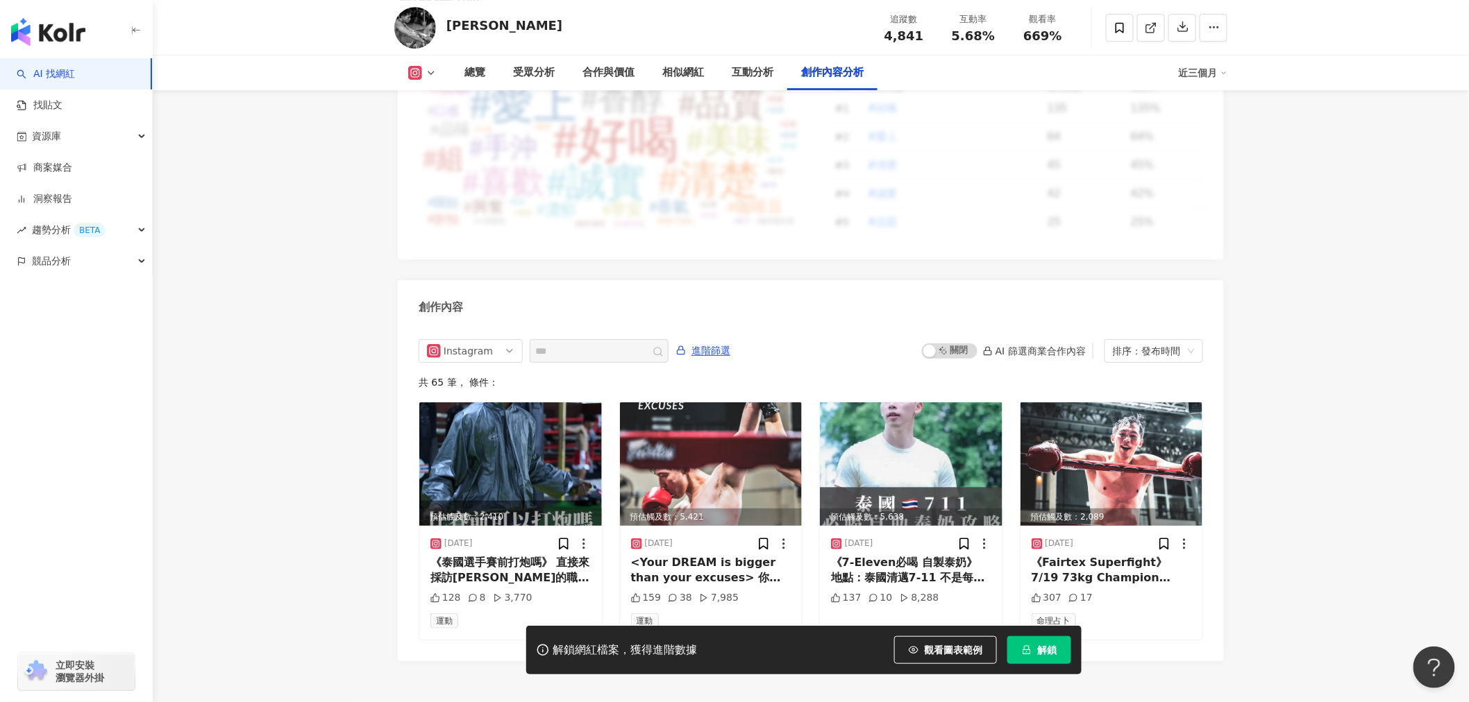
scroll to position [4165, 0]
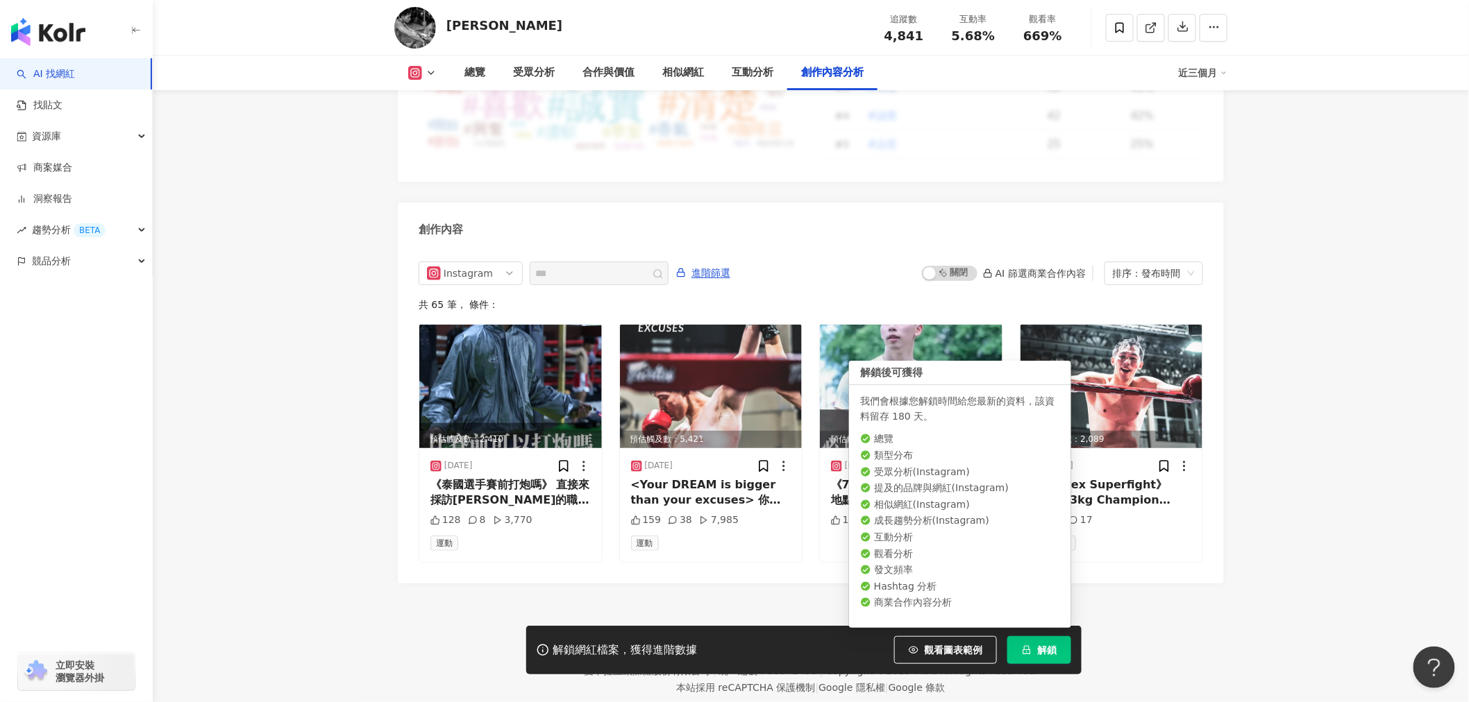
click at [1035, 649] on button "解鎖" at bounding box center [1039, 650] width 64 height 28
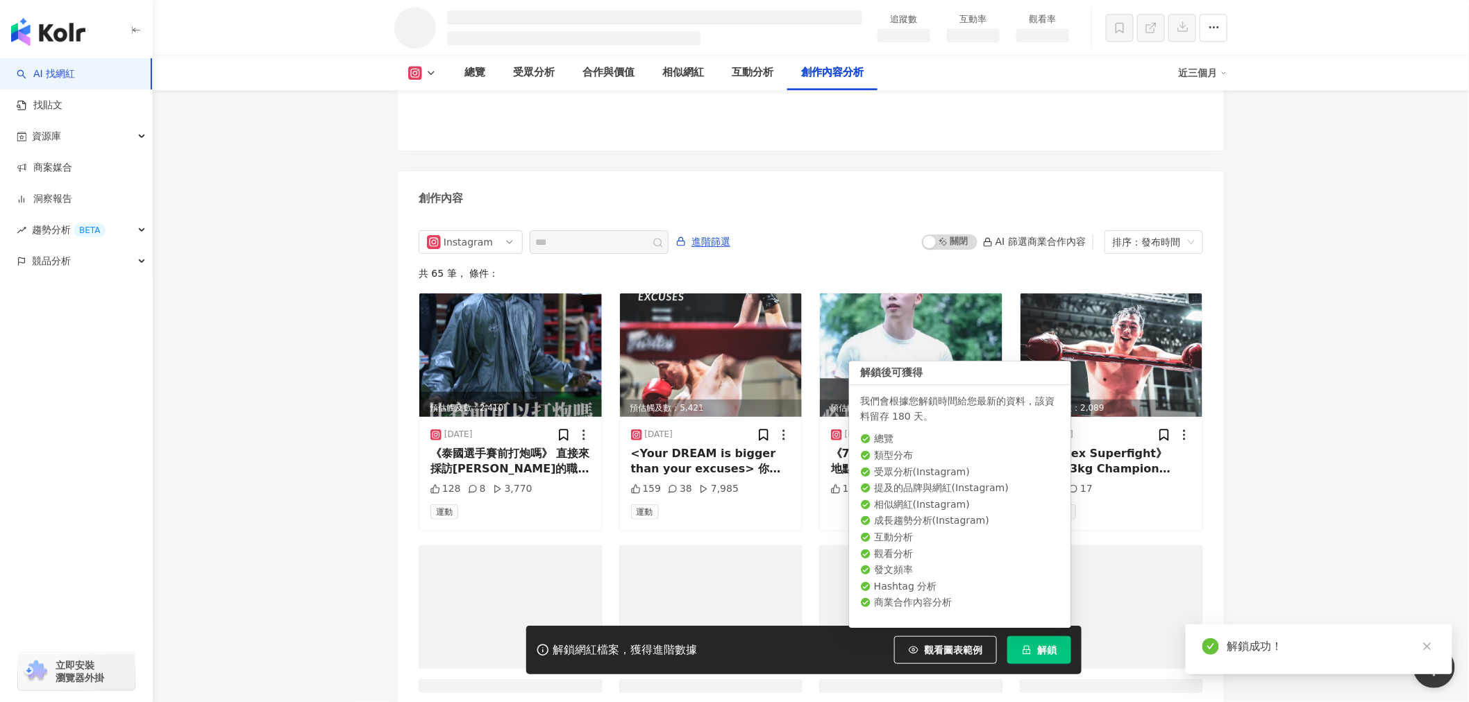
scroll to position [3630, 0]
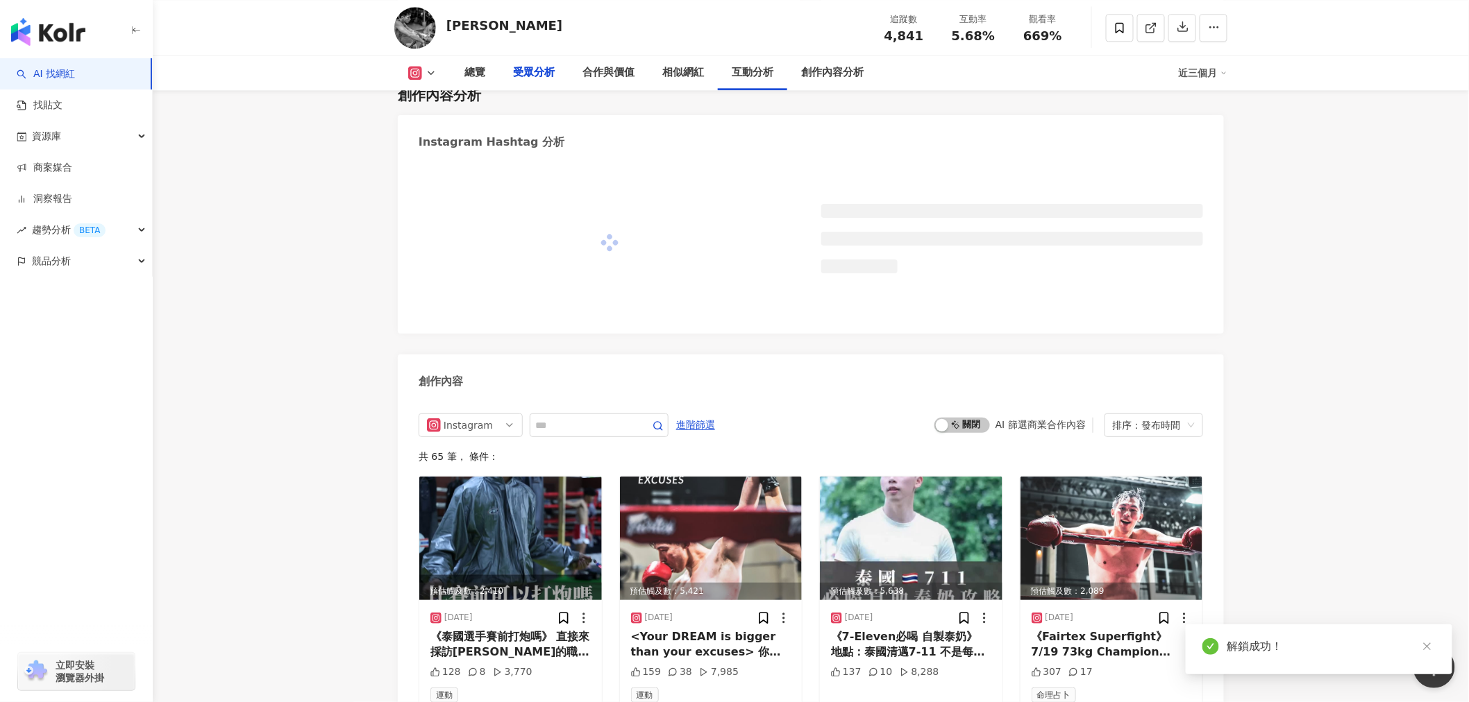
scroll to position [814, 0]
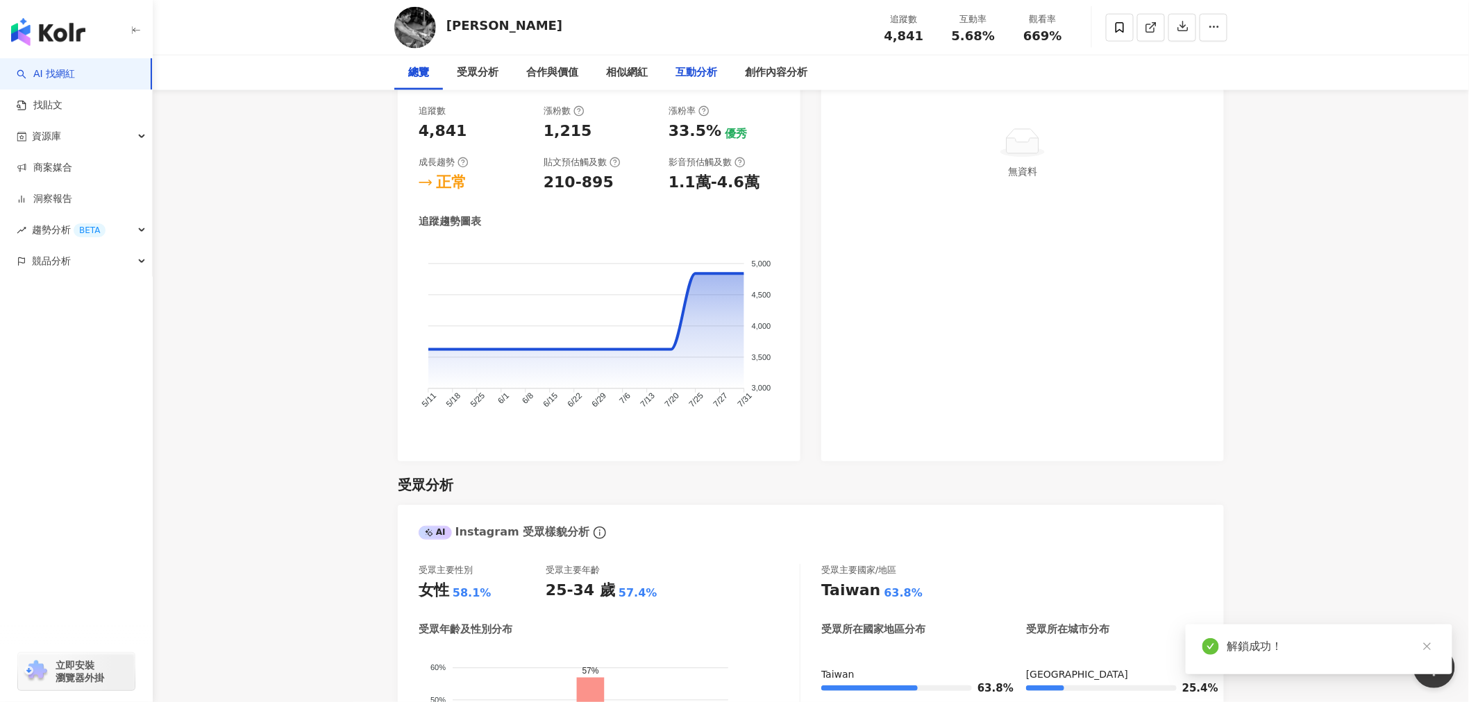
click at [701, 90] on div "互動分析" at bounding box center [695, 73] width 69 height 35
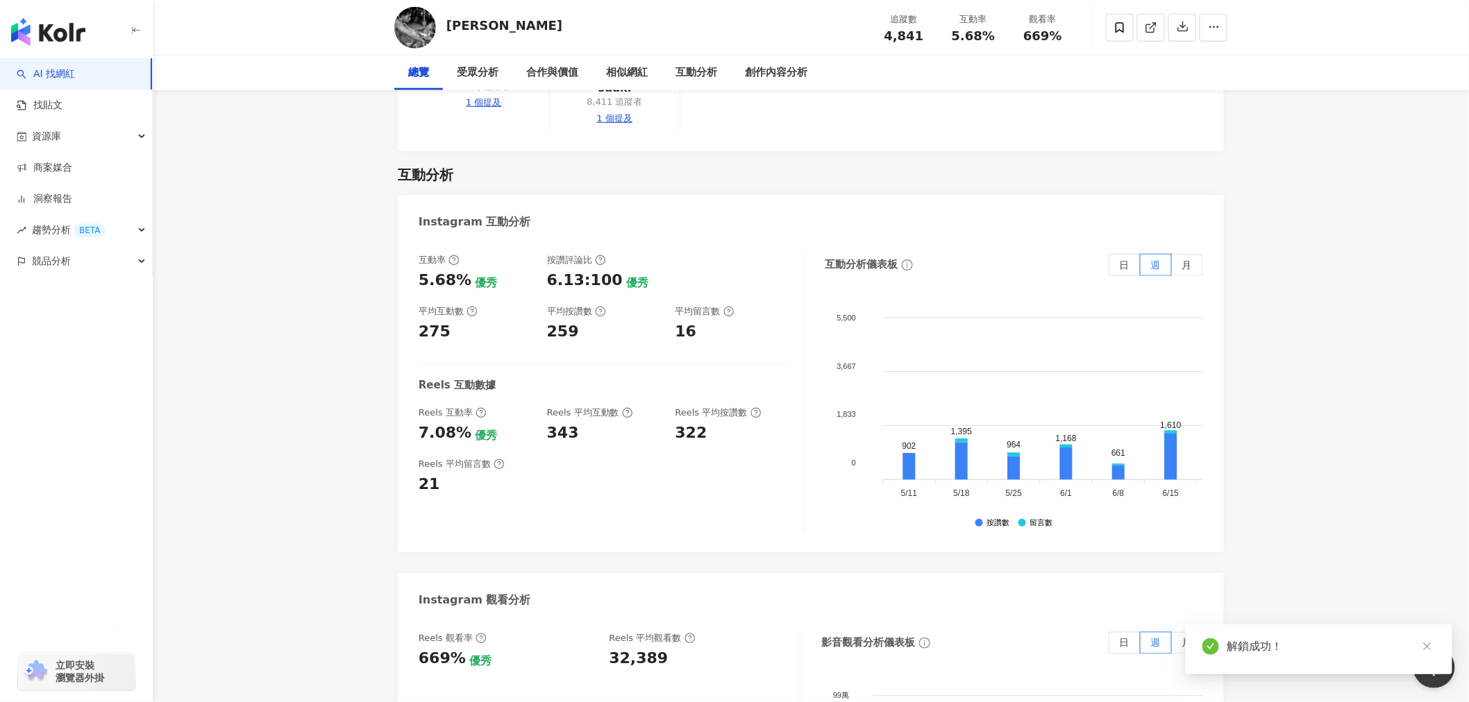
click at [701, 195] on div "Instagram 互動分析" at bounding box center [811, 217] width 826 height 45
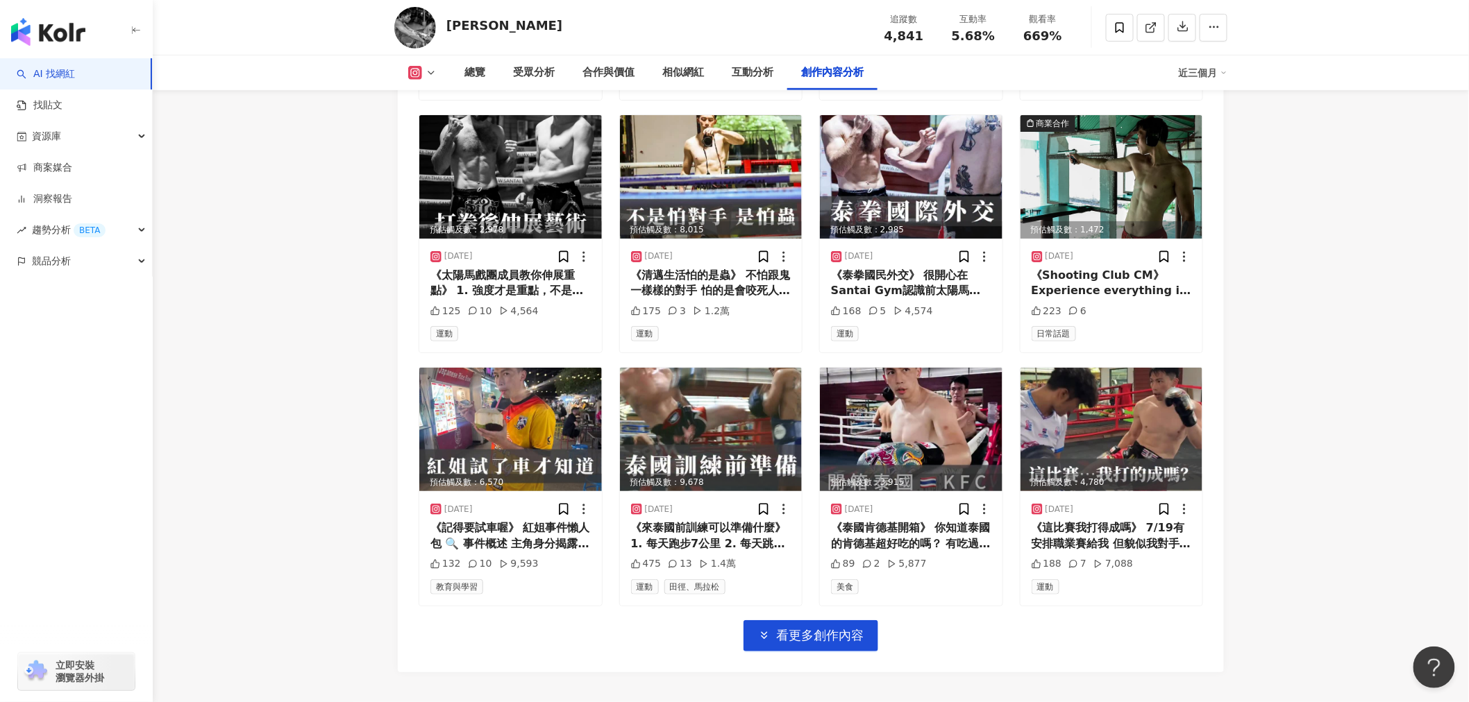
scroll to position [4743, 0]
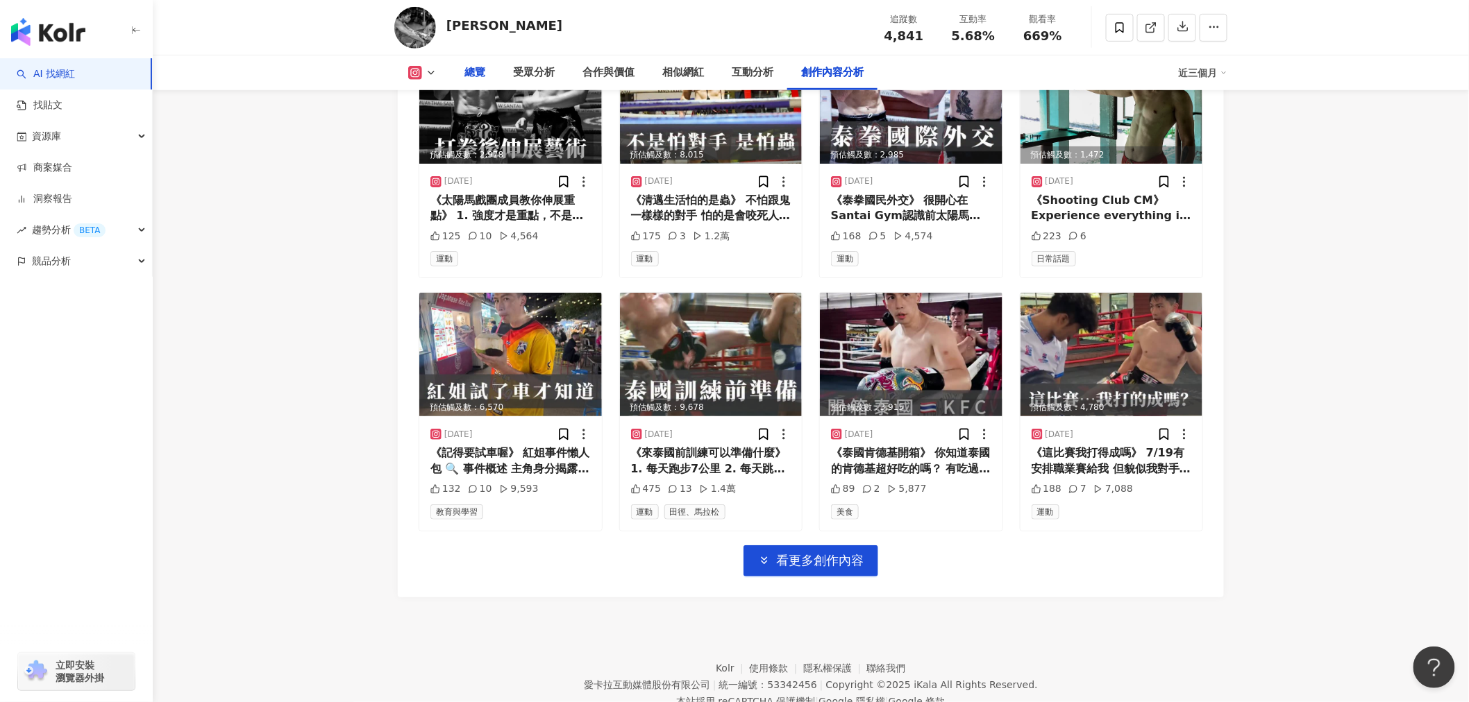
click at [482, 69] on div "總覽" at bounding box center [474, 73] width 21 height 17
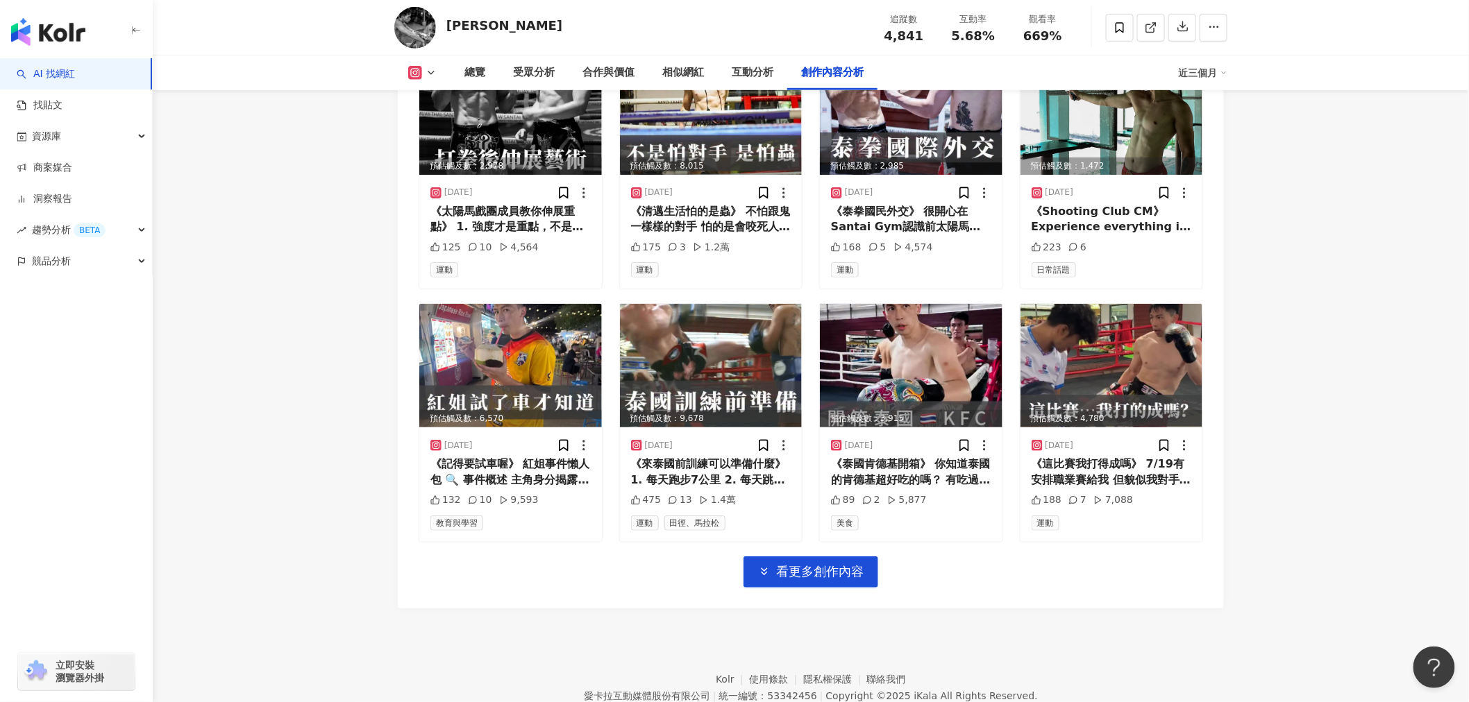
scroll to position [4743, 0]
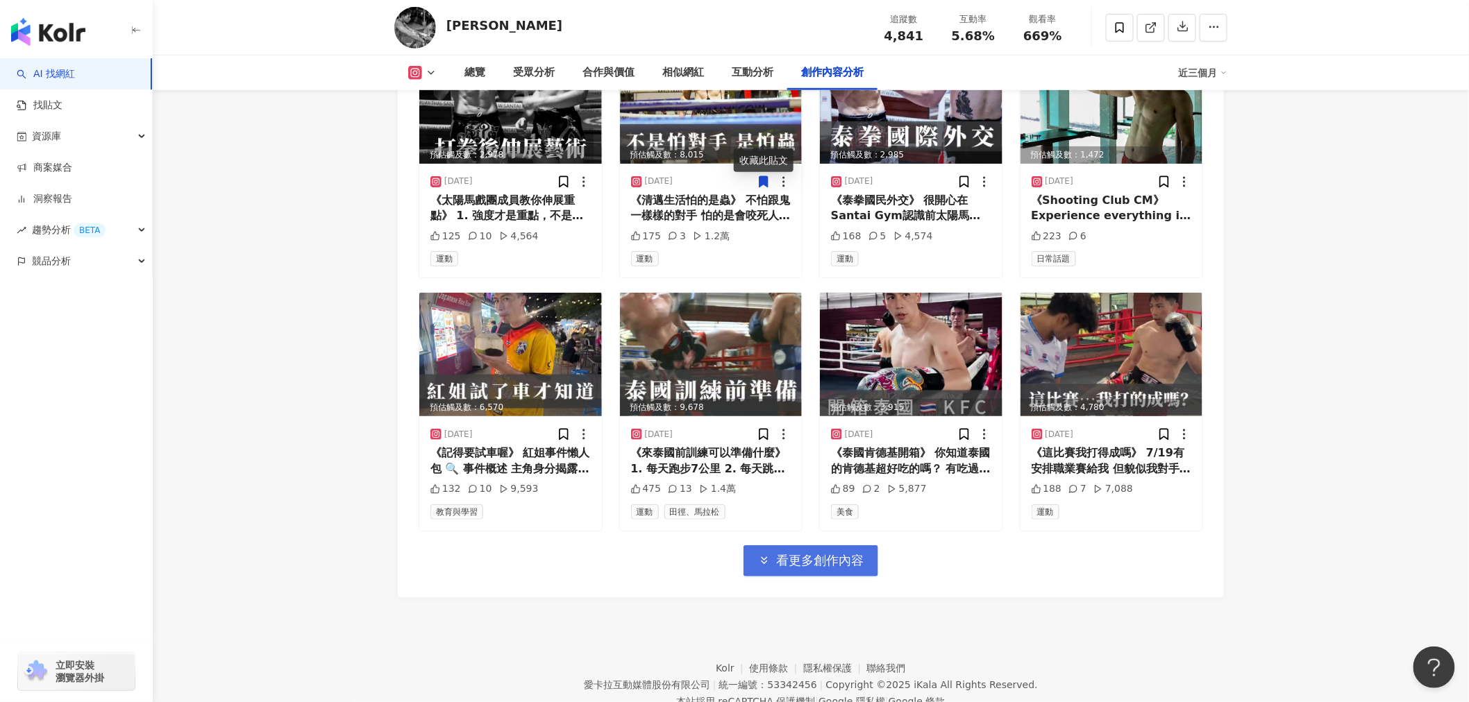
click at [824, 553] on span "看更多創作內容" at bounding box center [819, 560] width 87 height 15
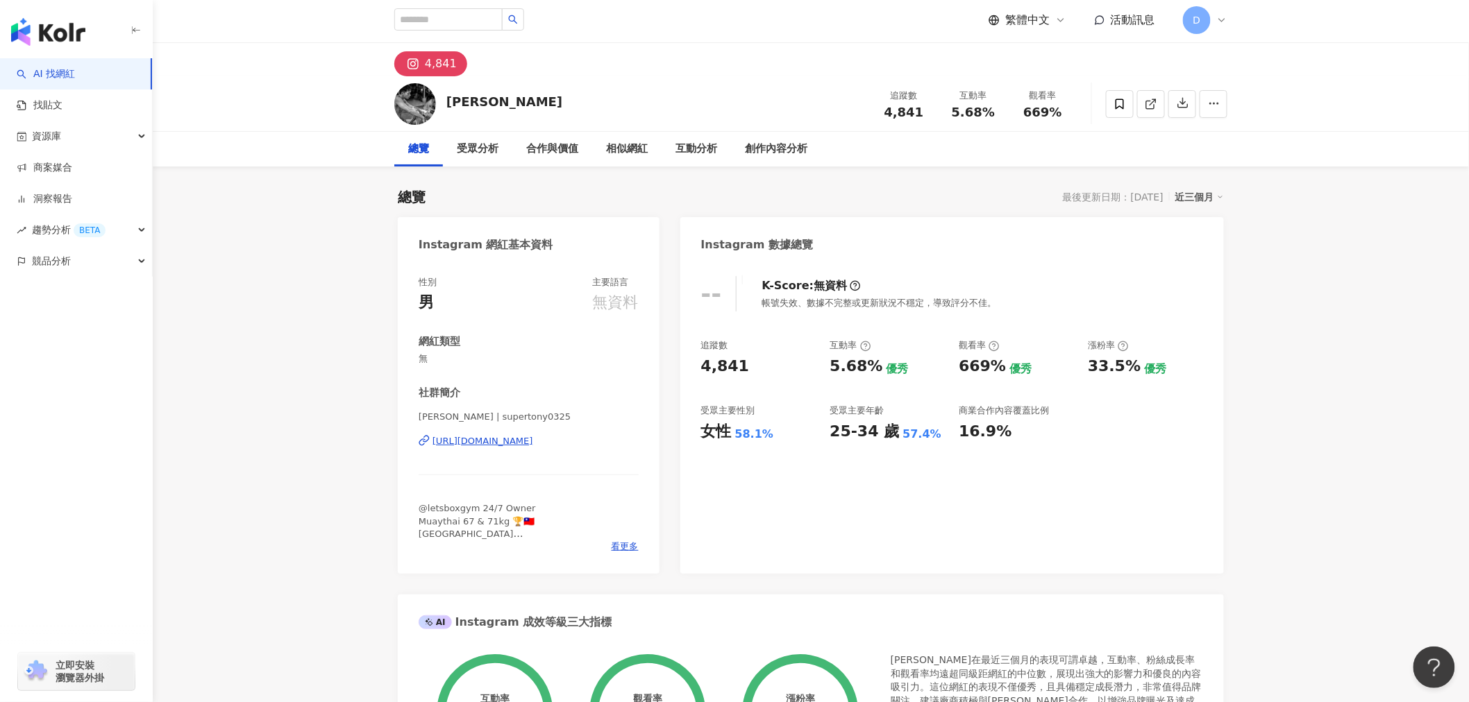
scroll to position [0, 0]
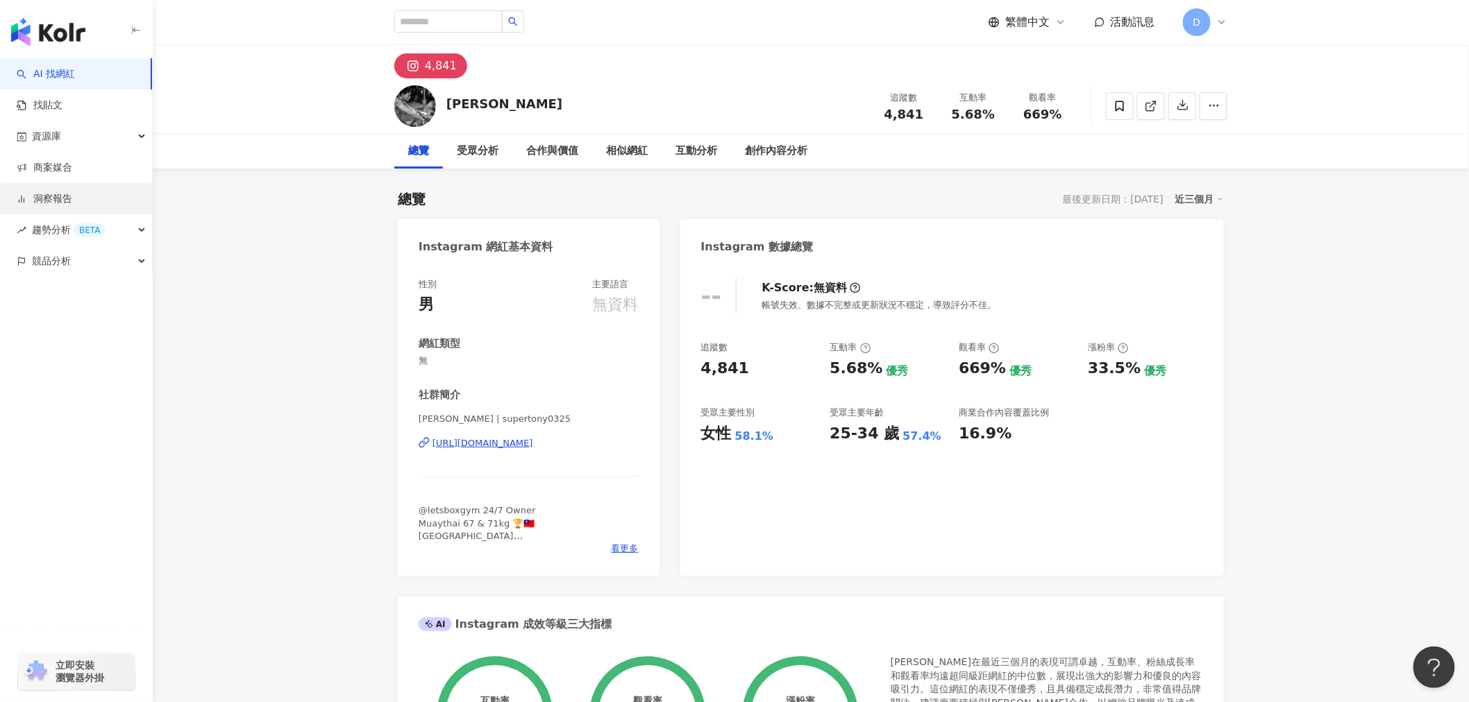
click at [72, 197] on link "洞察報告" at bounding box center [45, 199] width 56 height 14
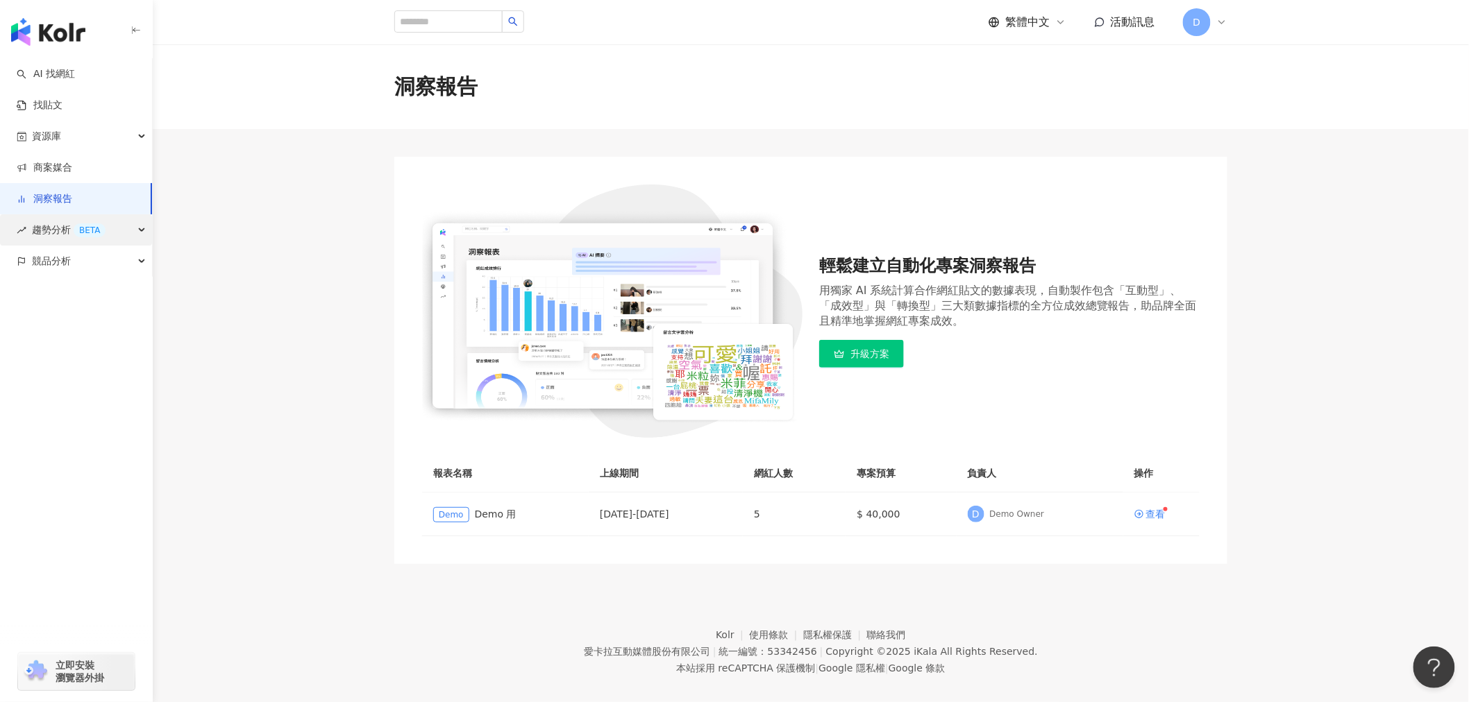
click at [63, 231] on span "趨勢分析 BETA" at bounding box center [69, 229] width 74 height 31
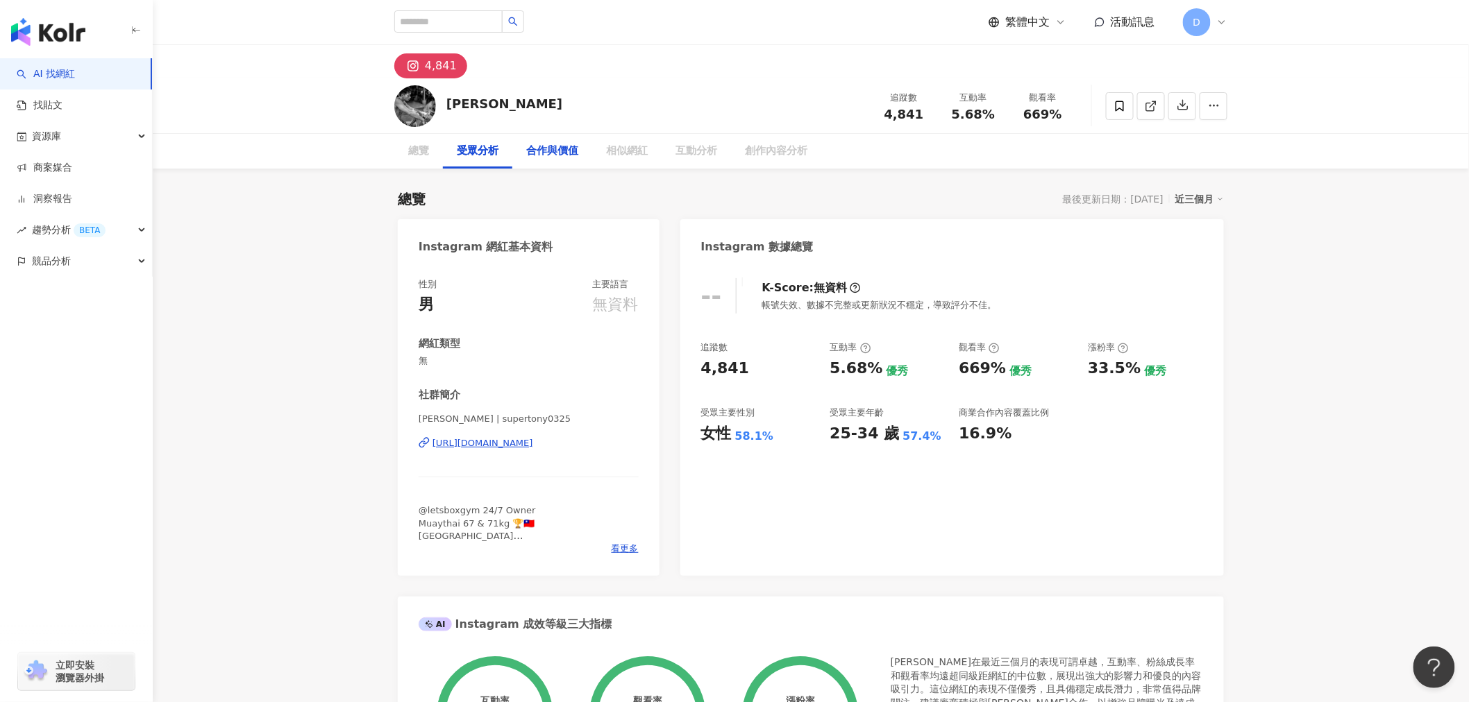
click at [558, 155] on div "合作與價值" at bounding box center [552, 151] width 52 height 17
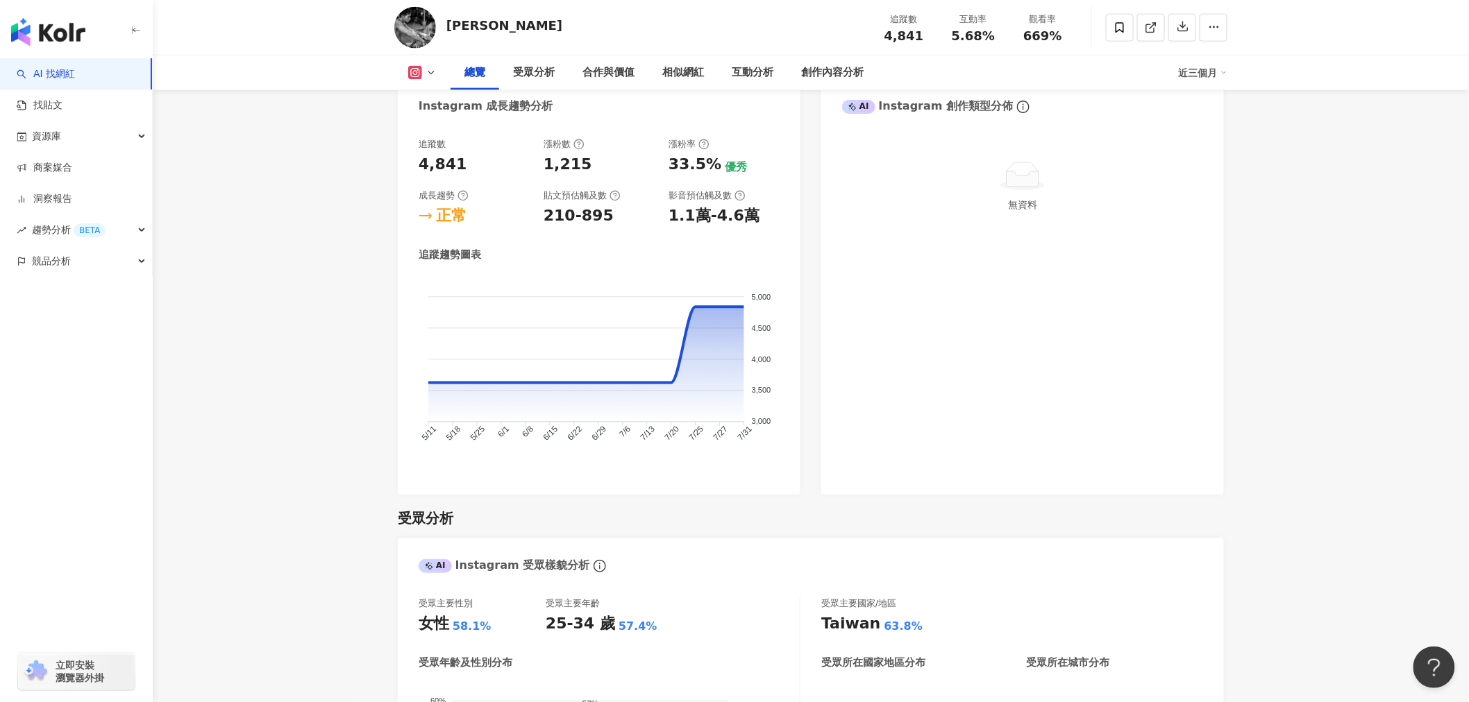
scroll to position [723, 0]
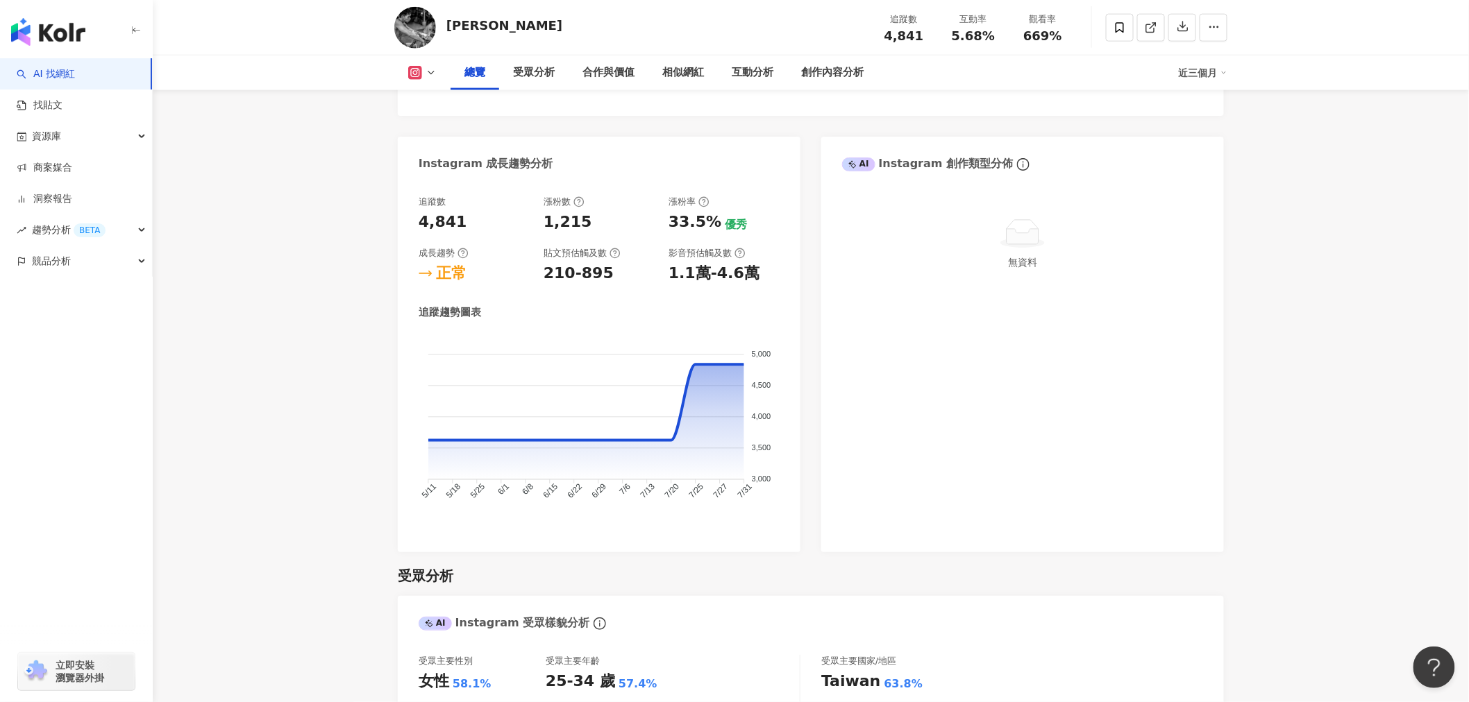
click at [577, 203] on icon at bounding box center [578, 201] width 11 height 11
click at [564, 212] on div "1,215" at bounding box center [567, 223] width 49 height 22
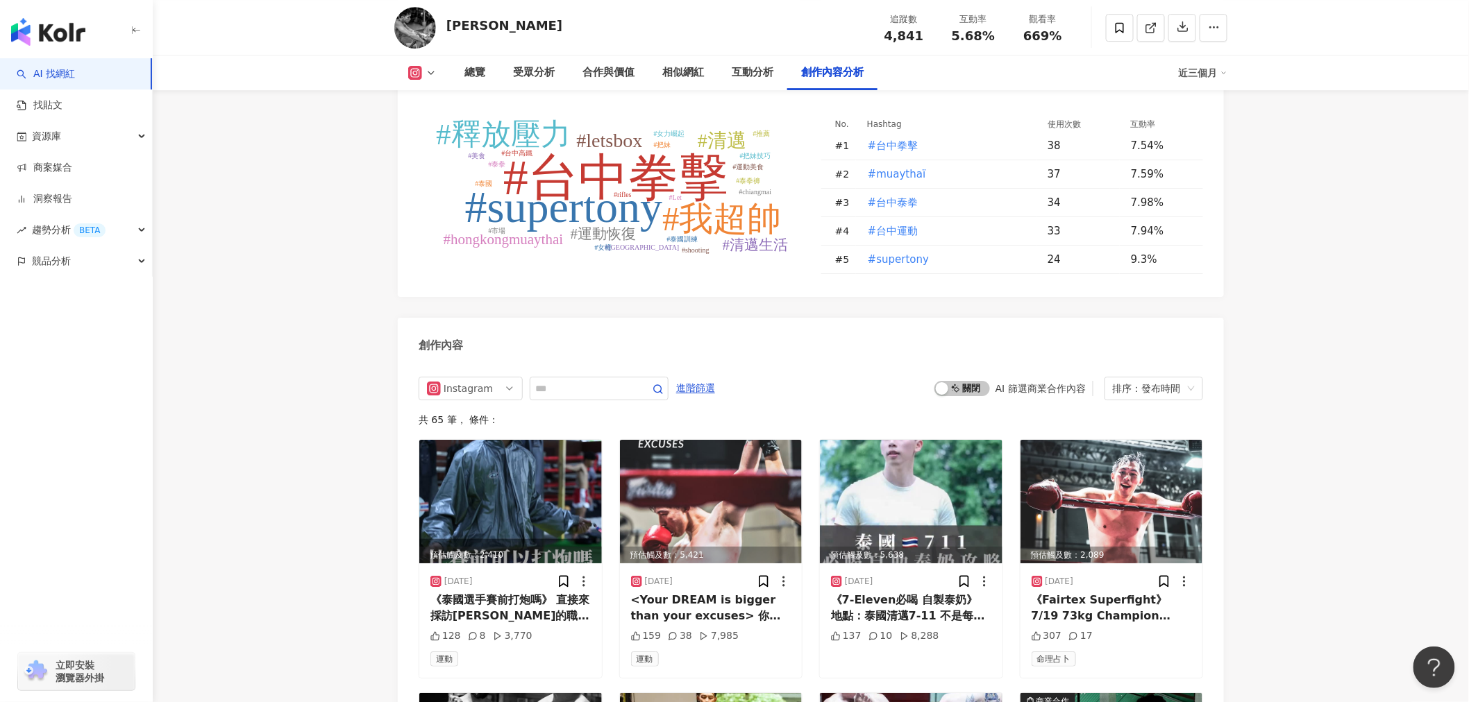
scroll to position [4117, 0]
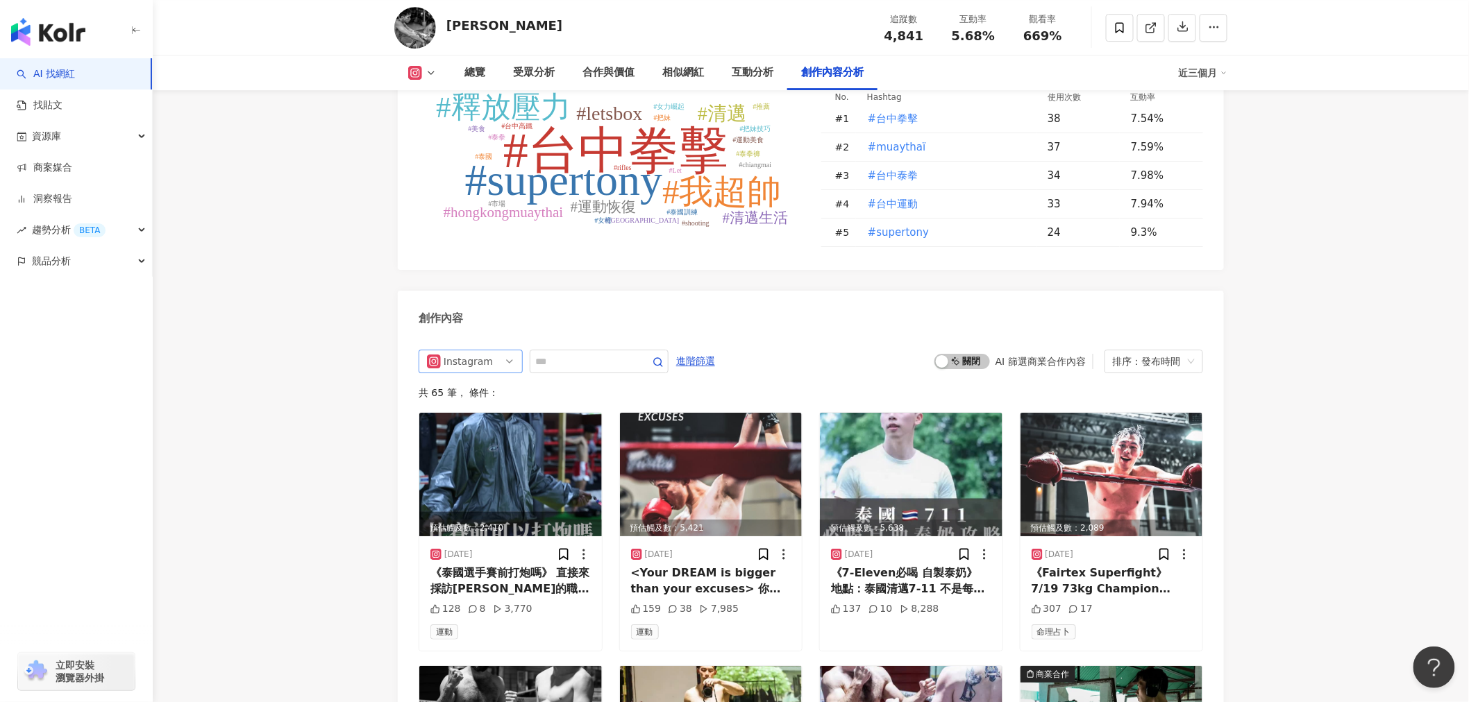
click at [515, 350] on div "Instagram" at bounding box center [471, 362] width 104 height 24
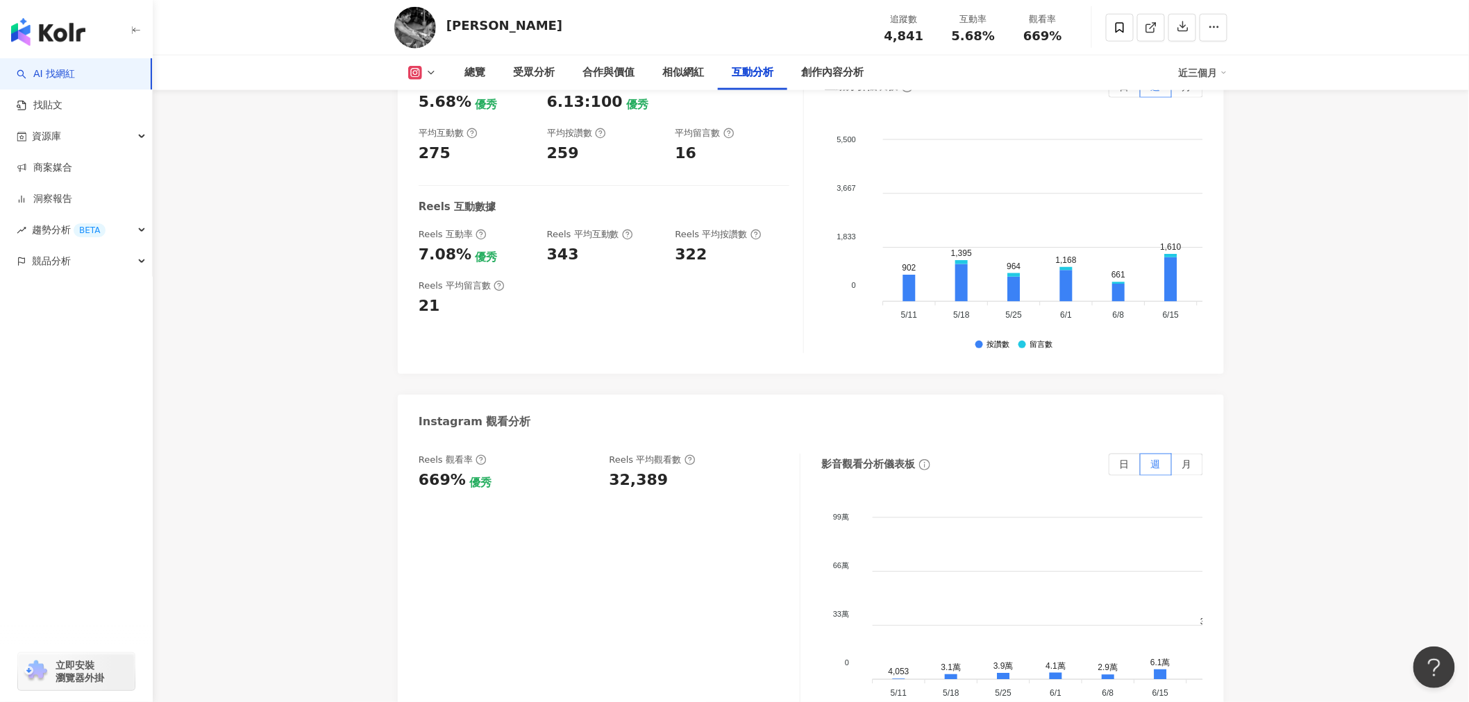
scroll to position [2738, 0]
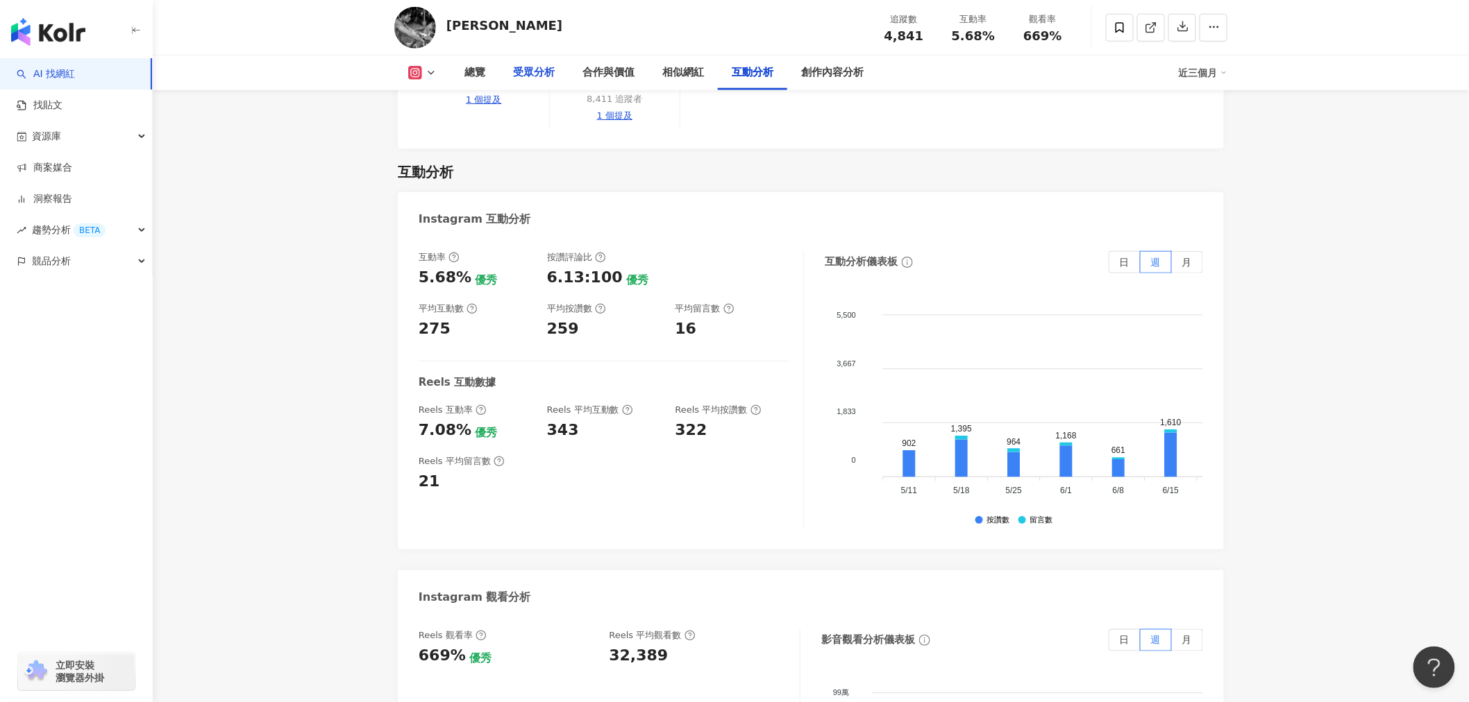
click at [521, 70] on div "受眾分析" at bounding box center [534, 73] width 42 height 17
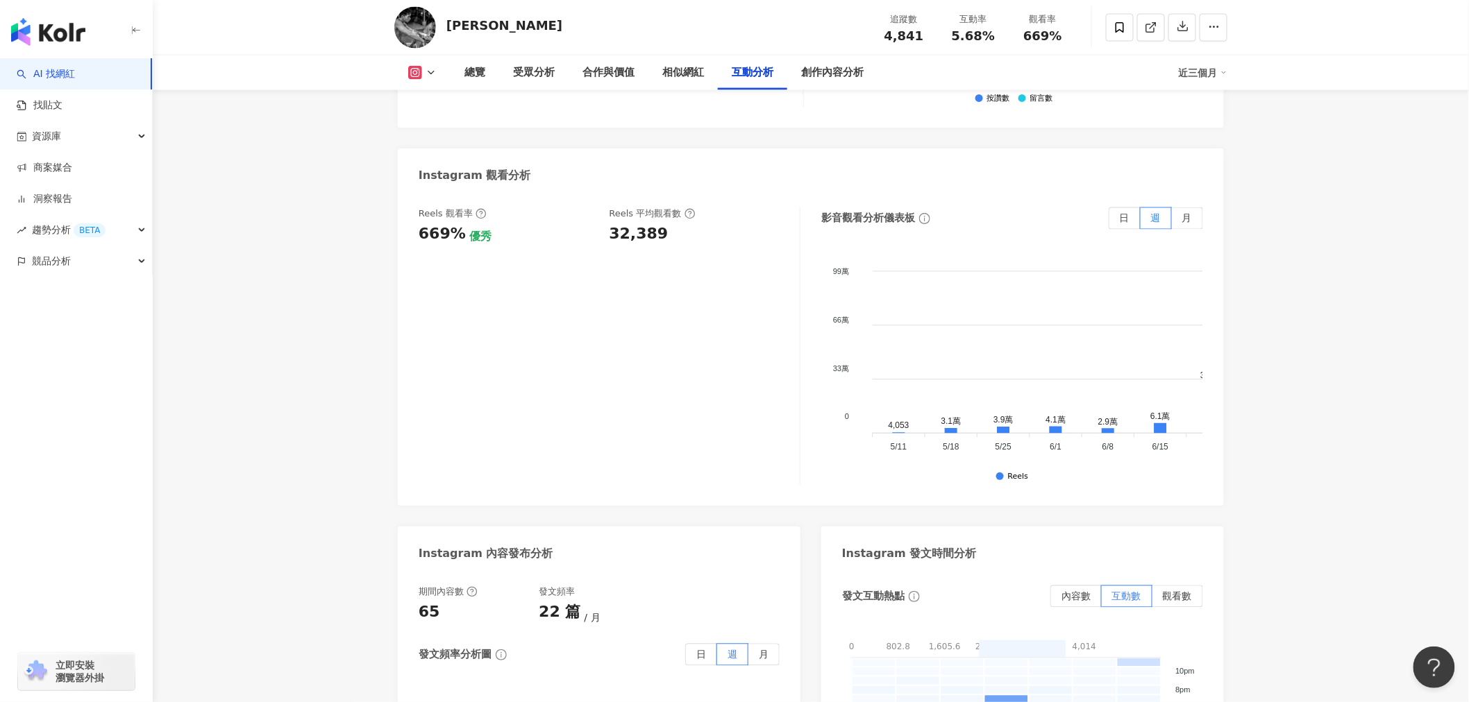
scroll to position [3037, 0]
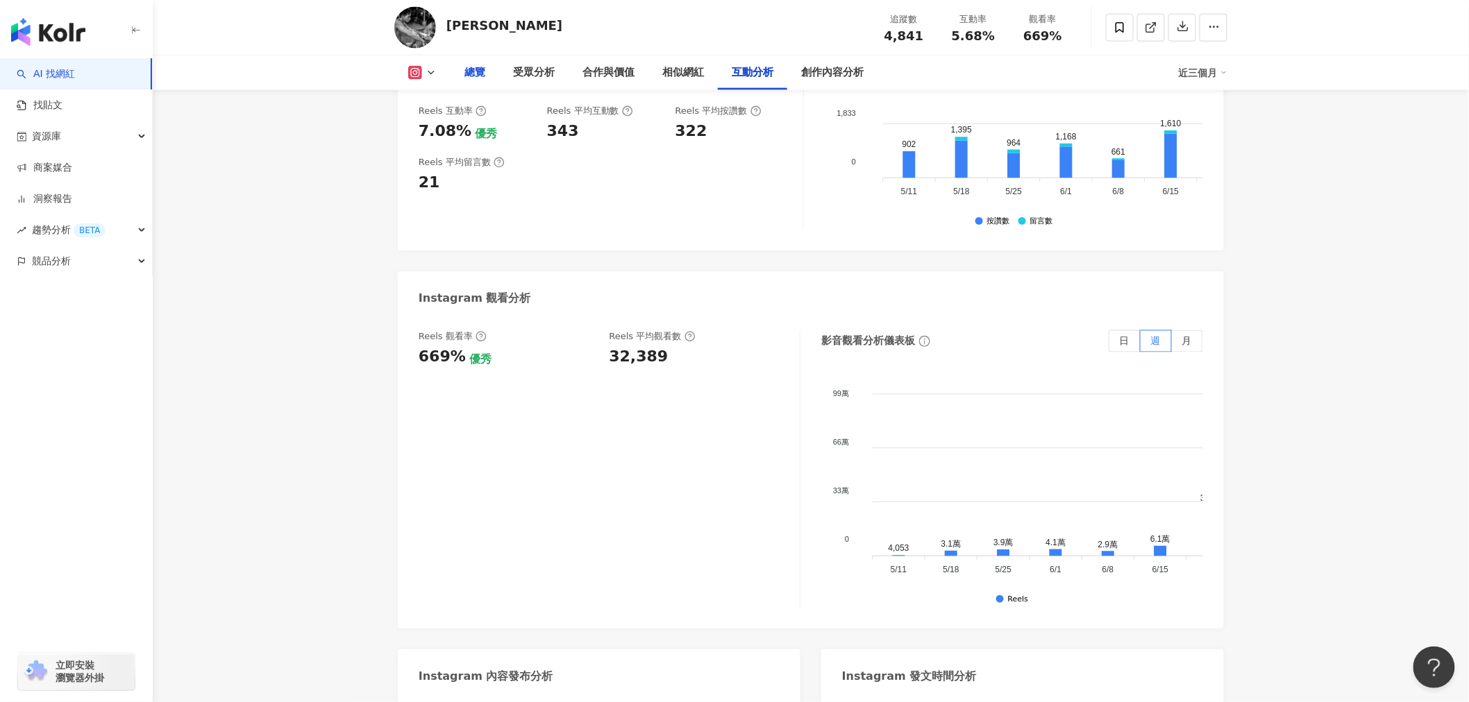
click at [469, 74] on div "總覽" at bounding box center [474, 73] width 21 height 17
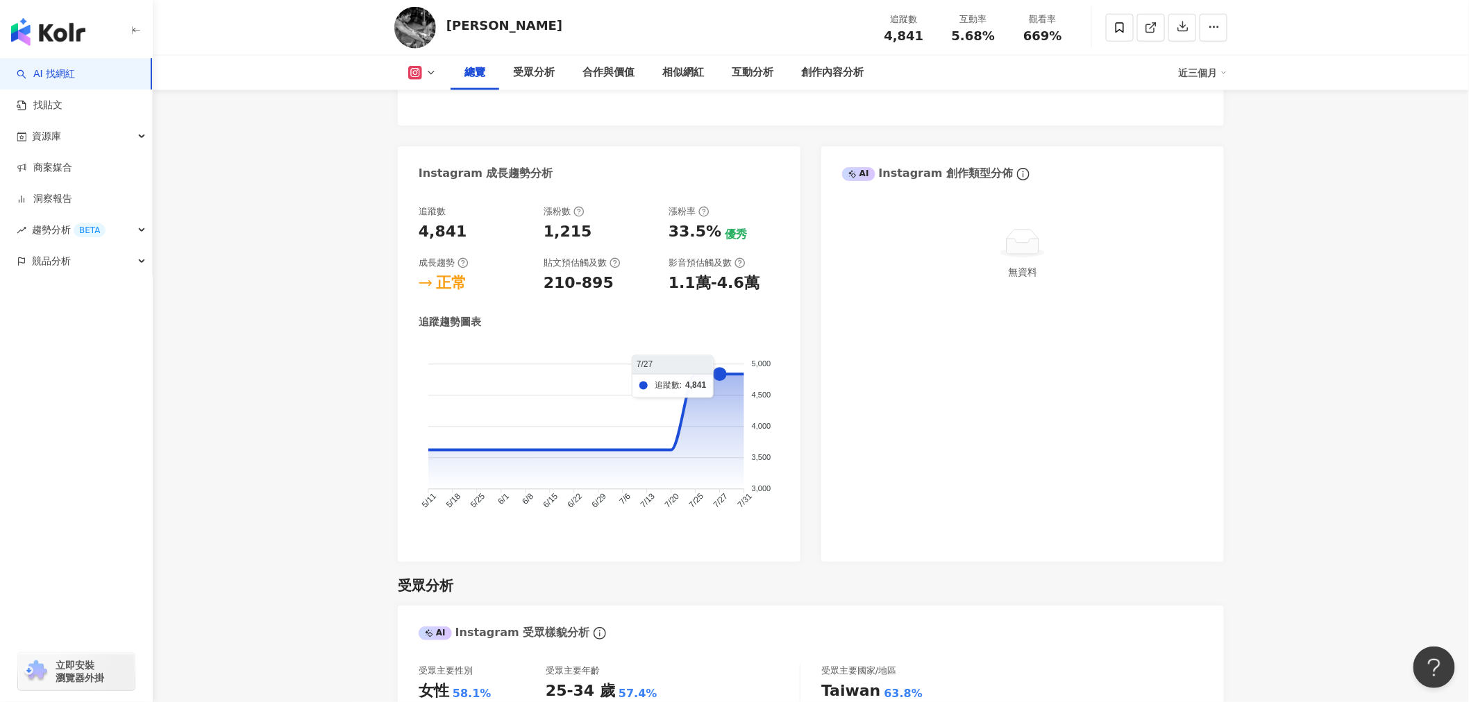
scroll to position [781, 0]
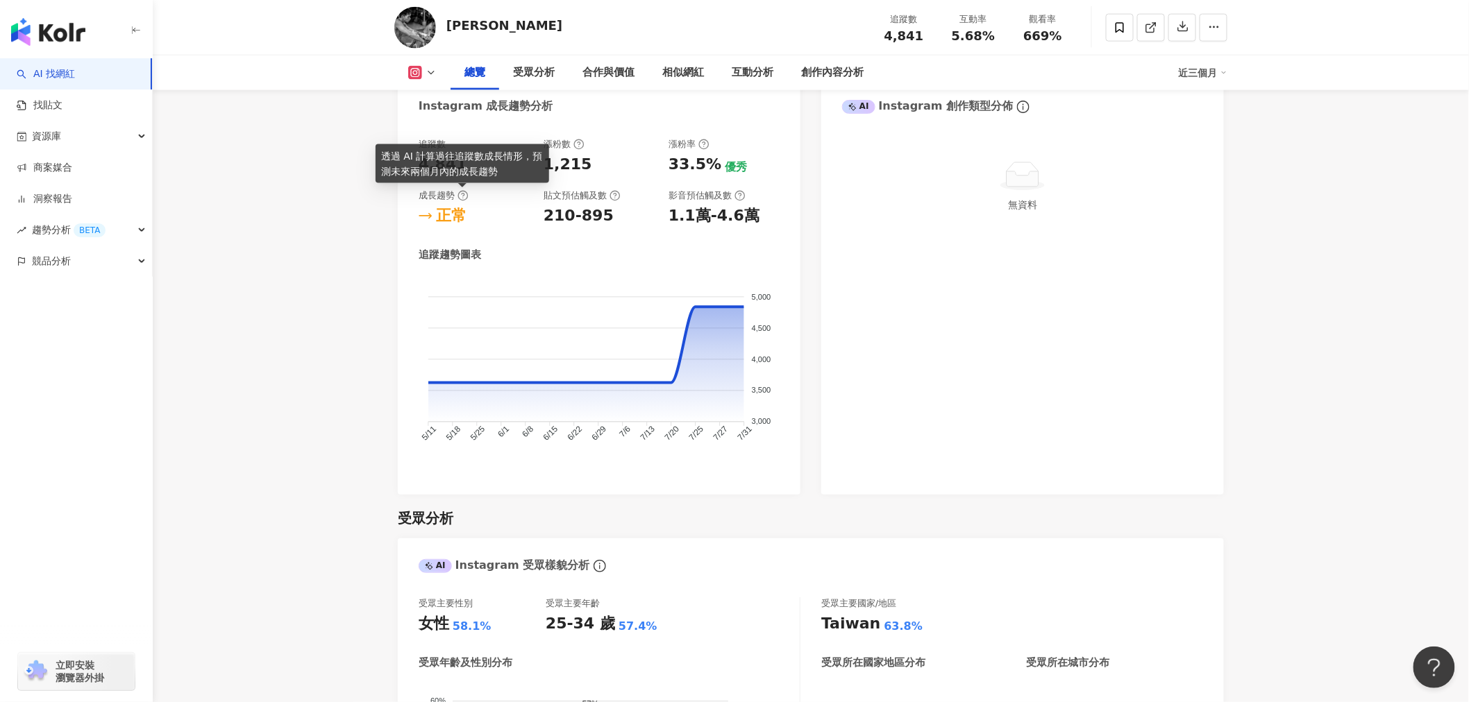
click at [462, 196] on icon at bounding box center [463, 196] width 3 height 5
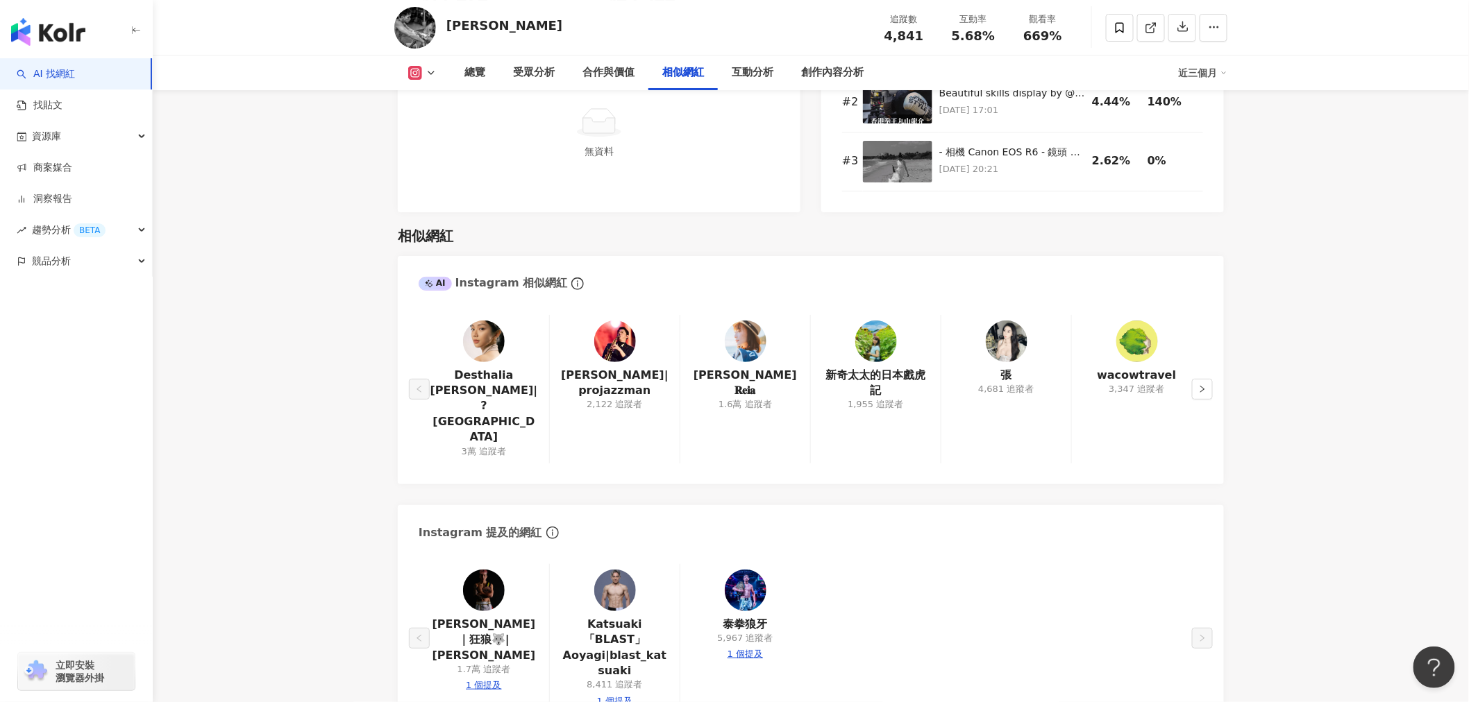
scroll to position [2323, 0]
